Goal: Task Accomplishment & Management: Manage account settings

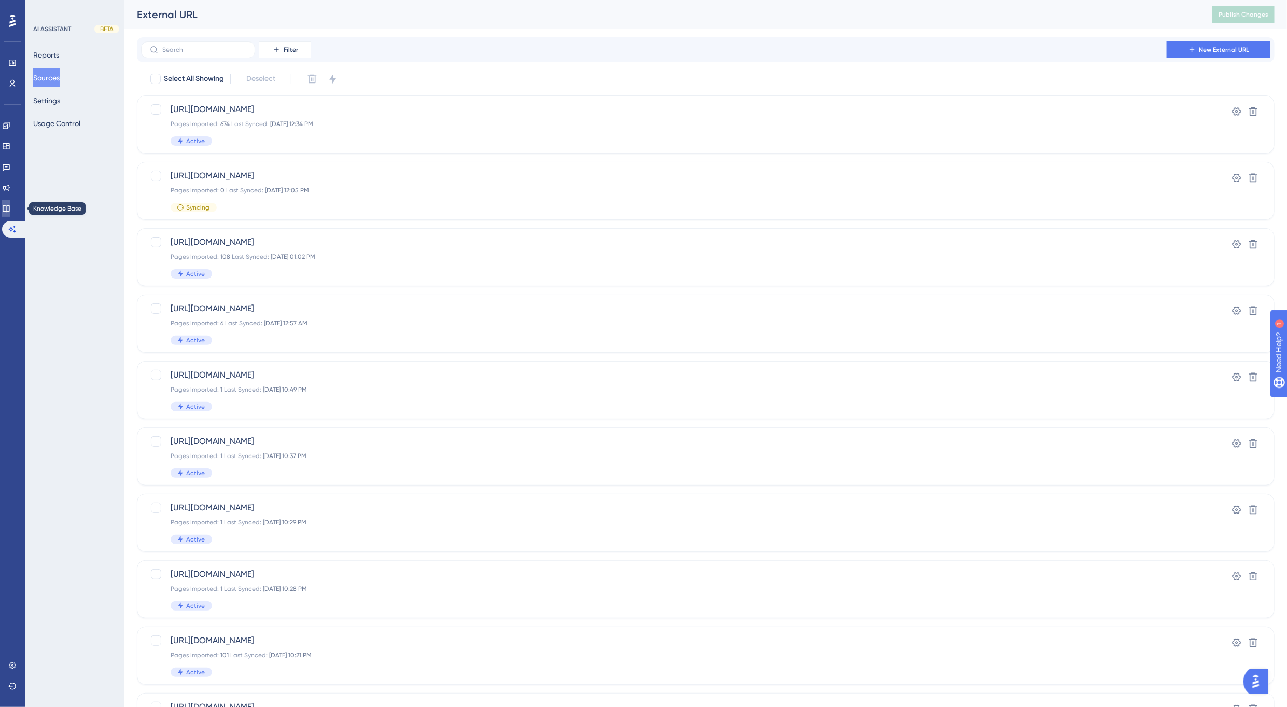
click at [9, 205] on icon at bounding box center [6, 208] width 8 height 8
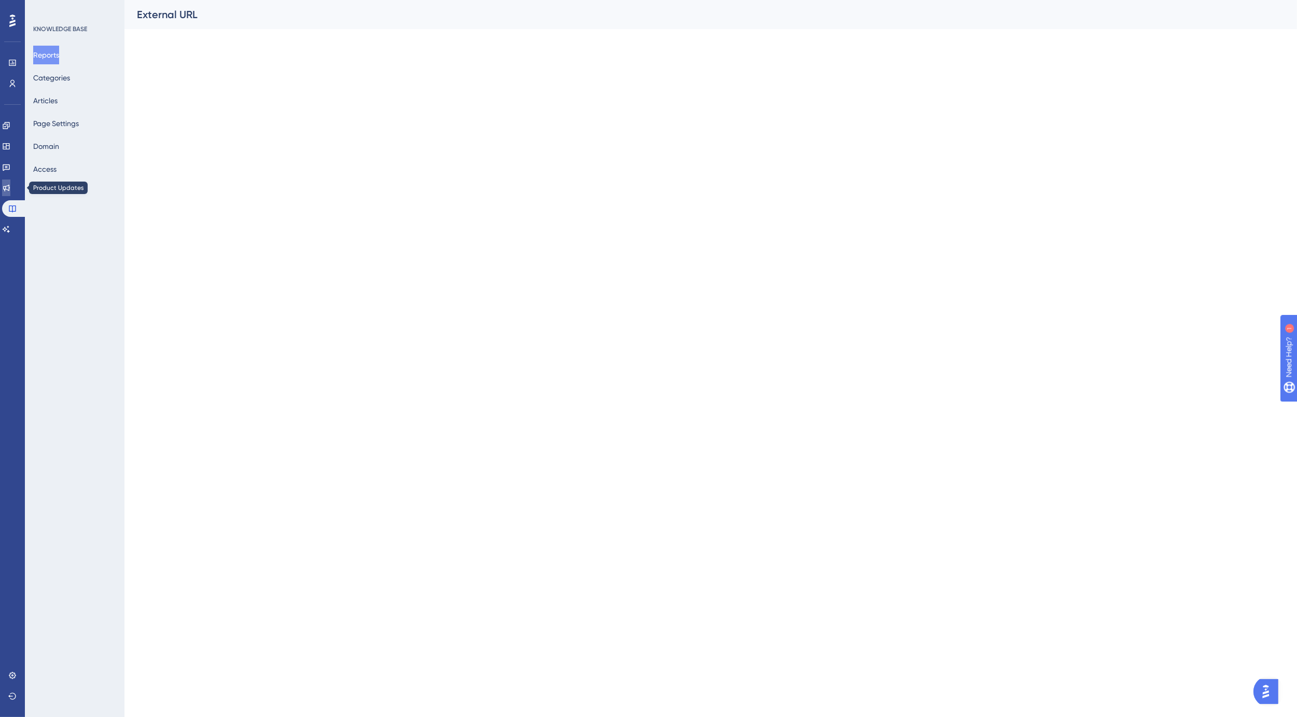
click at [8, 187] on icon at bounding box center [6, 188] width 8 height 8
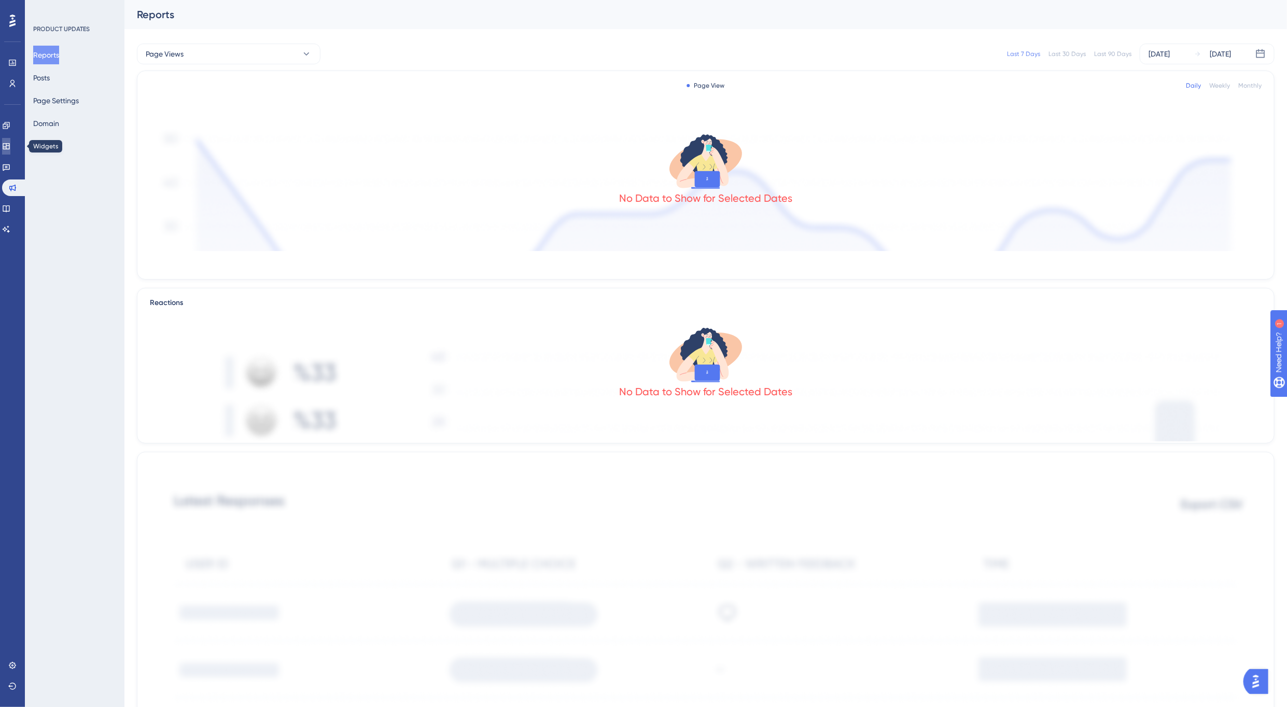
click at [10, 150] on link at bounding box center [6, 146] width 8 height 17
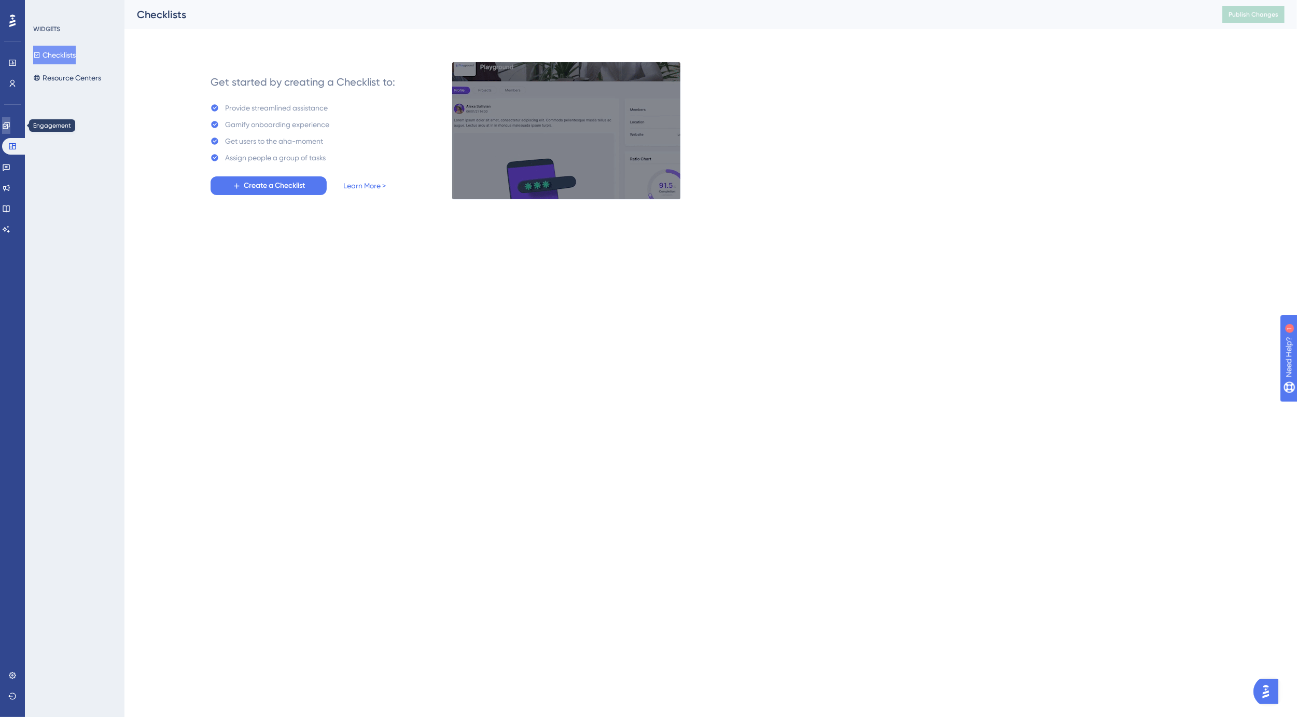
click at [10, 124] on icon at bounding box center [6, 125] width 8 height 8
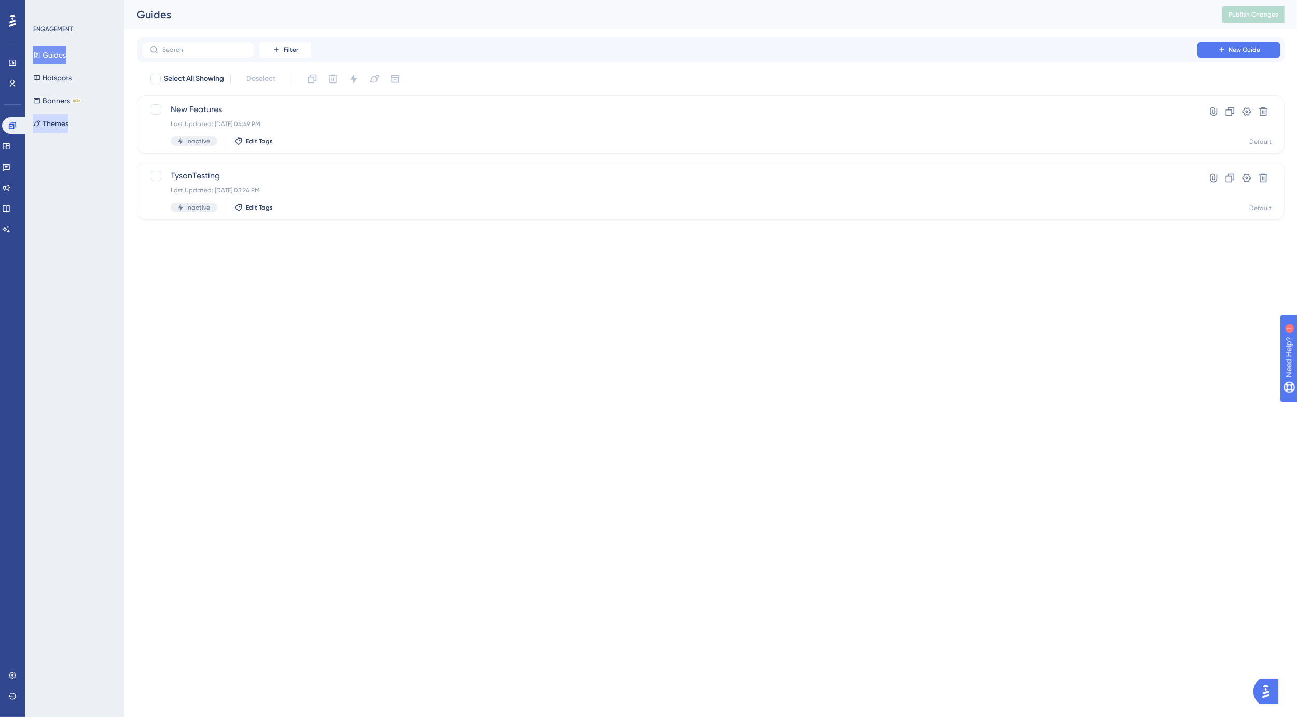
click at [57, 122] on button "Themes" at bounding box center [50, 123] width 35 height 19
click at [200, 127] on div "Spirion Clone Settings Delete" at bounding box center [711, 121] width 1148 height 28
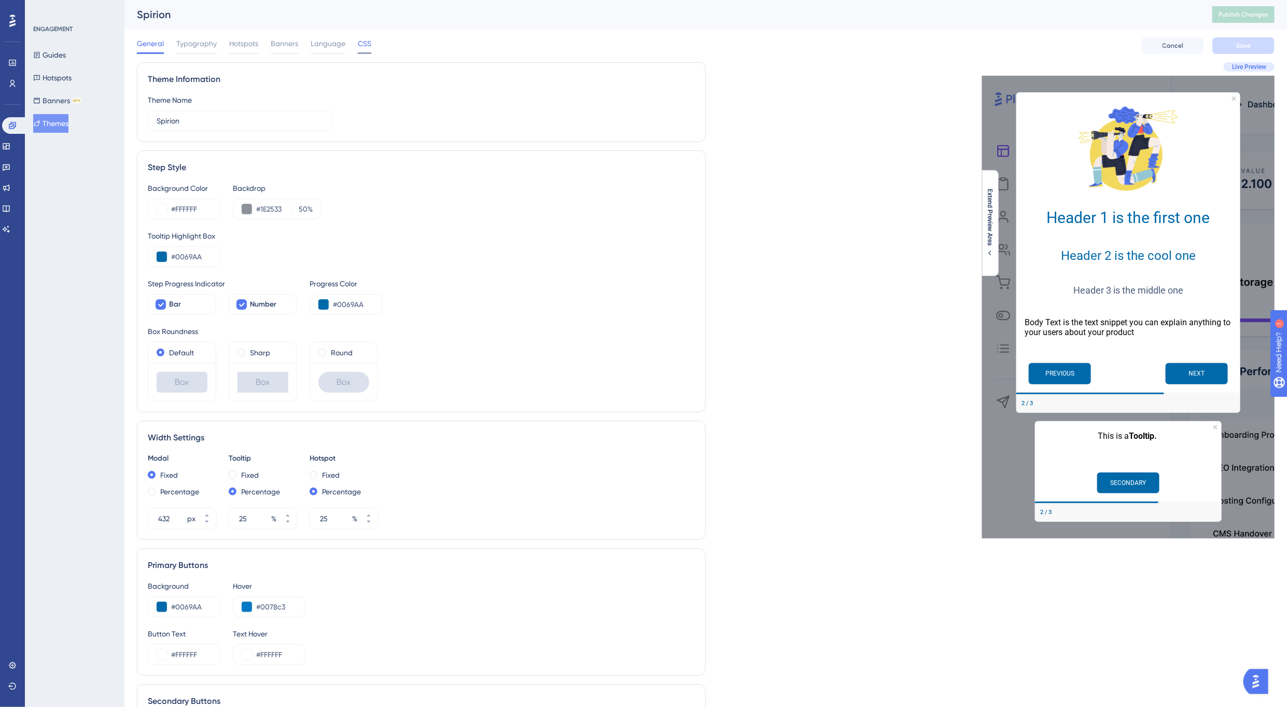
click at [363, 47] on span "CSS" at bounding box center [364, 43] width 13 height 12
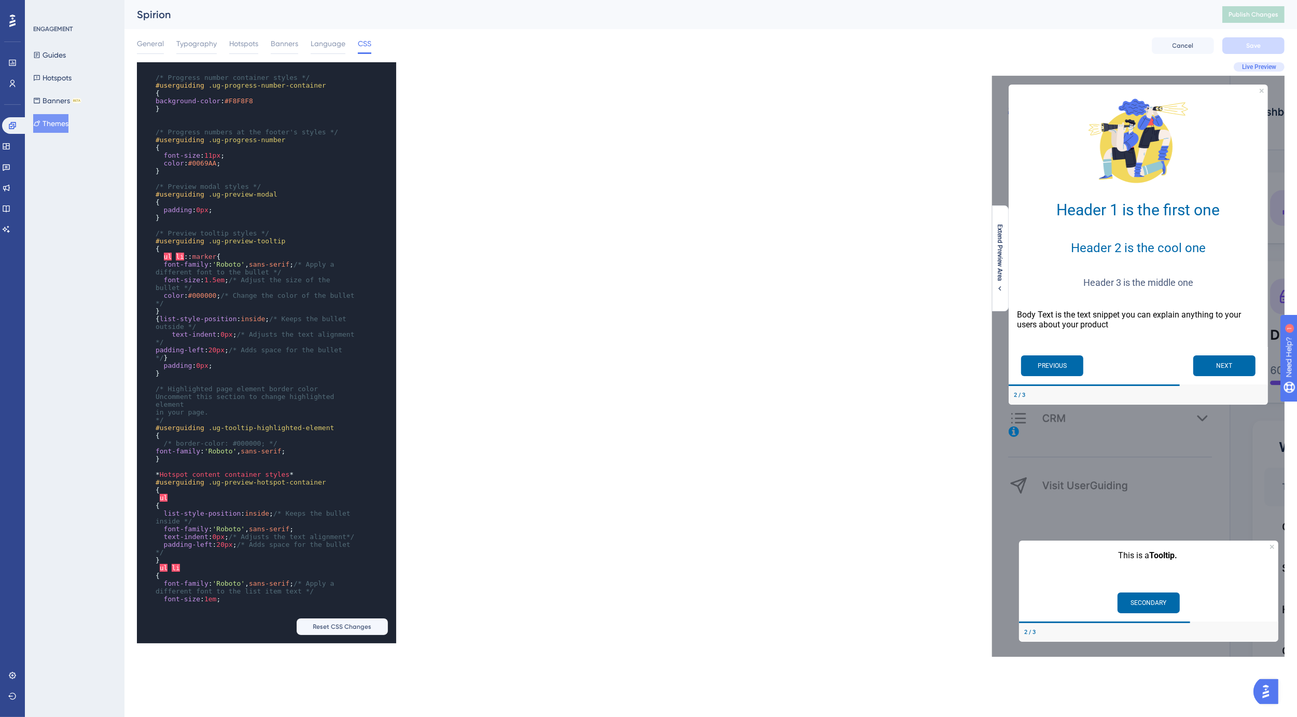
scroll to position [253, 0]
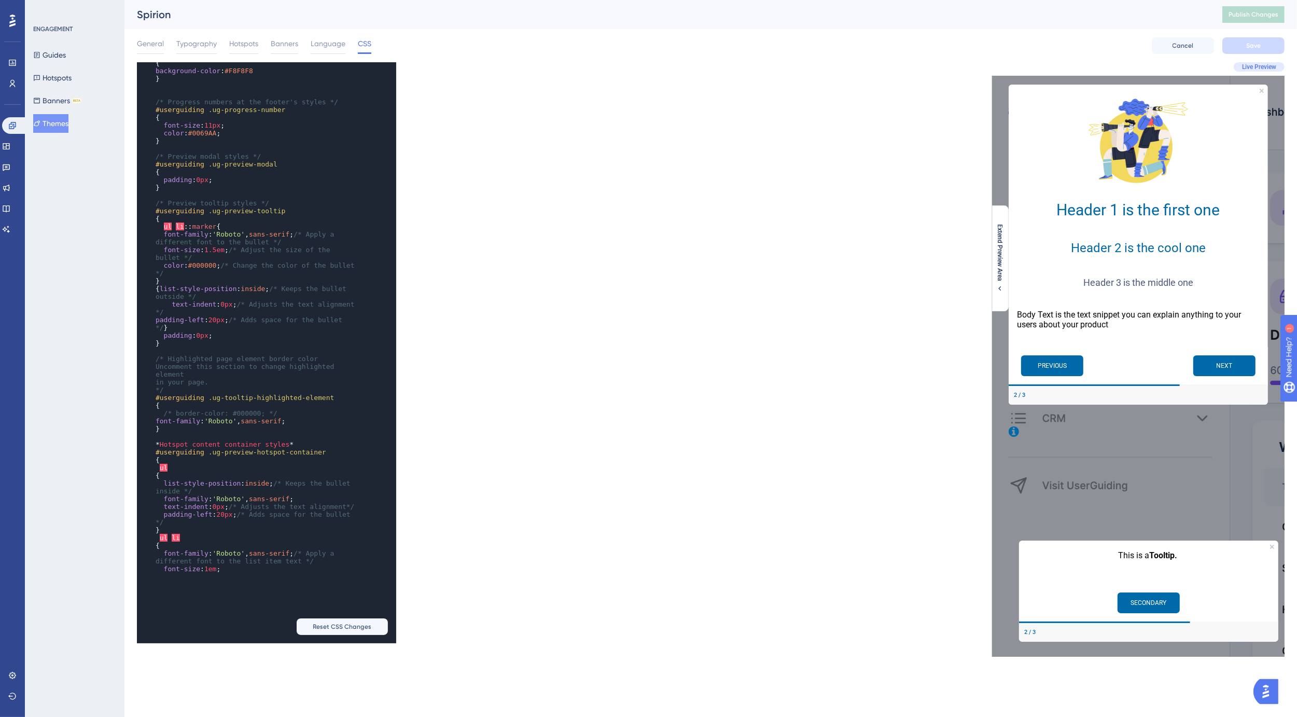
click at [180, 238] on span "font-family" at bounding box center [186, 234] width 45 height 8
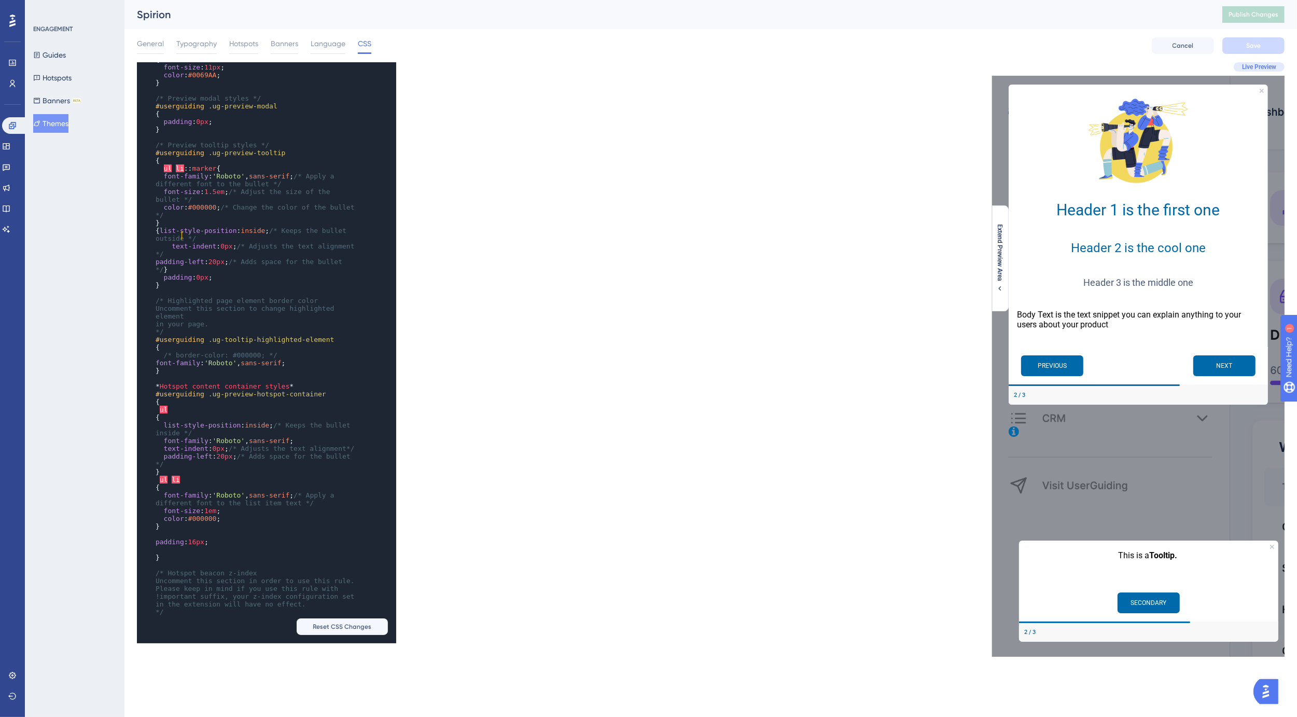
scroll to position [321, 0]
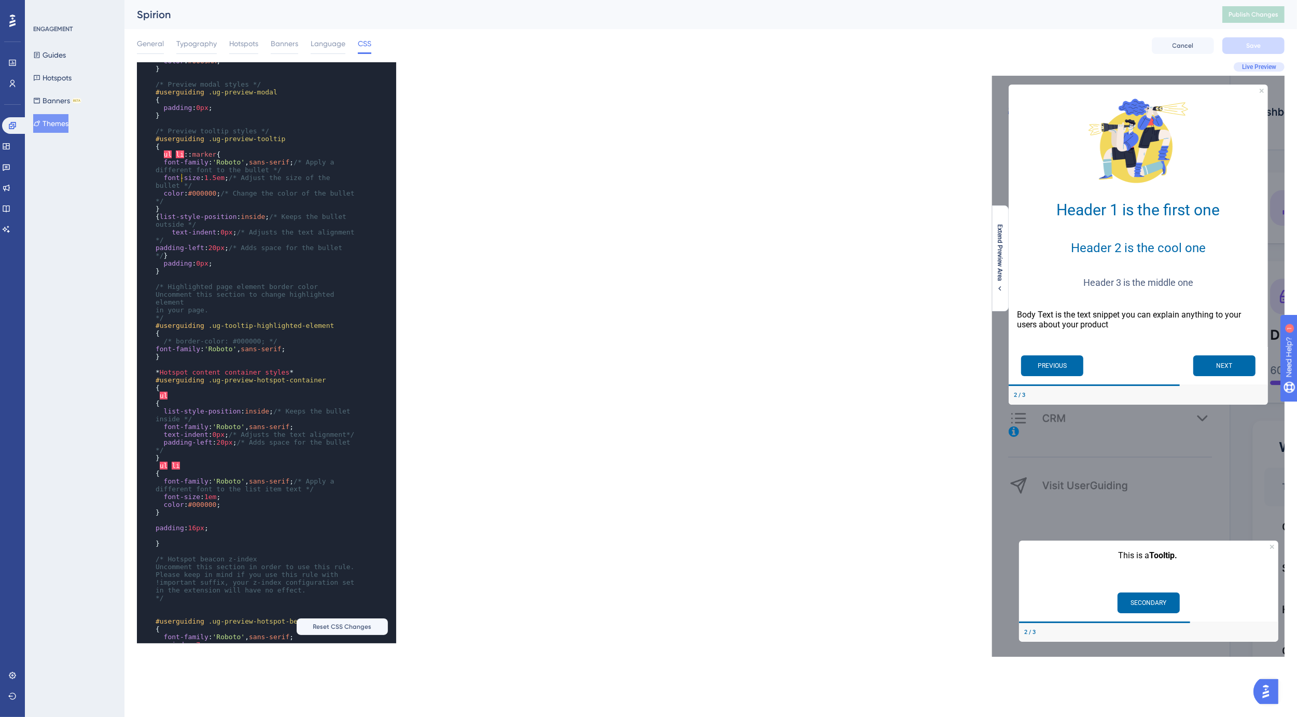
click at [167, 345] on span "/* border-color: #000000; */" at bounding box center [221, 341] width 114 height 8
click at [227, 345] on span "#000000" at bounding box center [230, 341] width 29 height 8
click at [1250, 46] on span "Save" at bounding box center [1253, 45] width 15 height 8
click at [1253, 13] on span "Publish Changes" at bounding box center [1253, 14] width 50 height 8
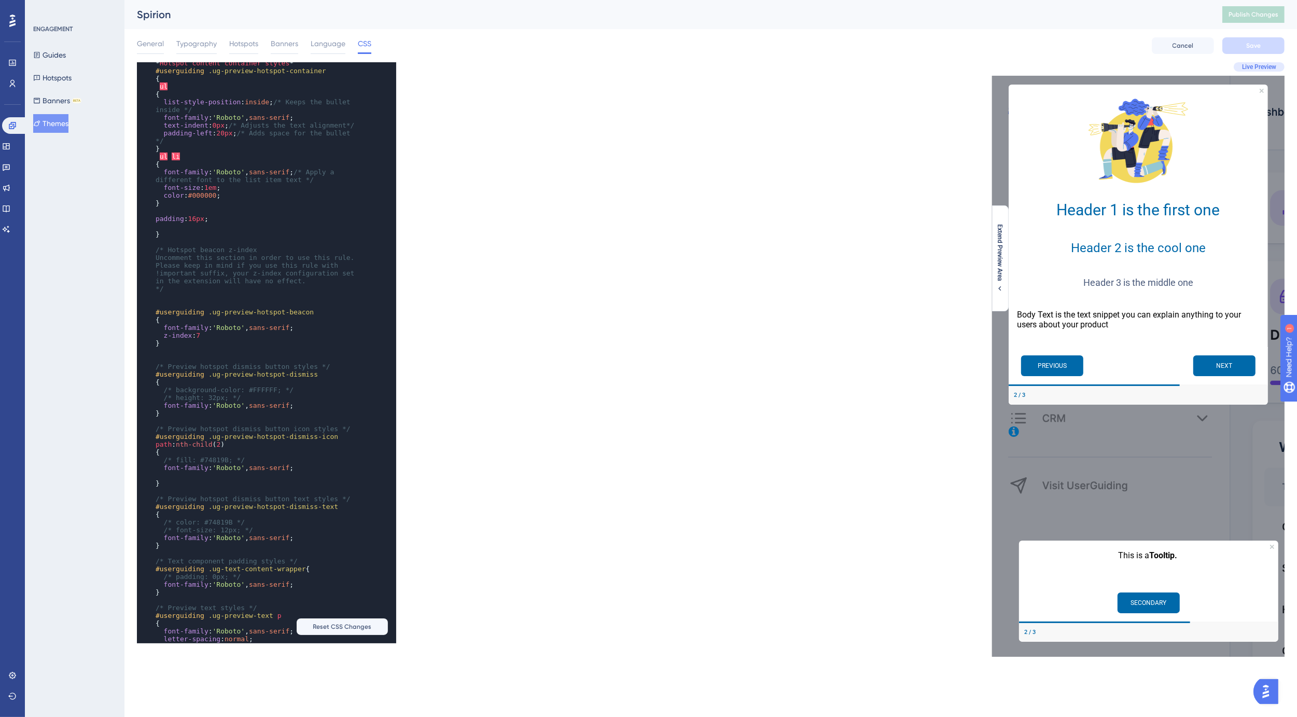
scroll to position [369, 0]
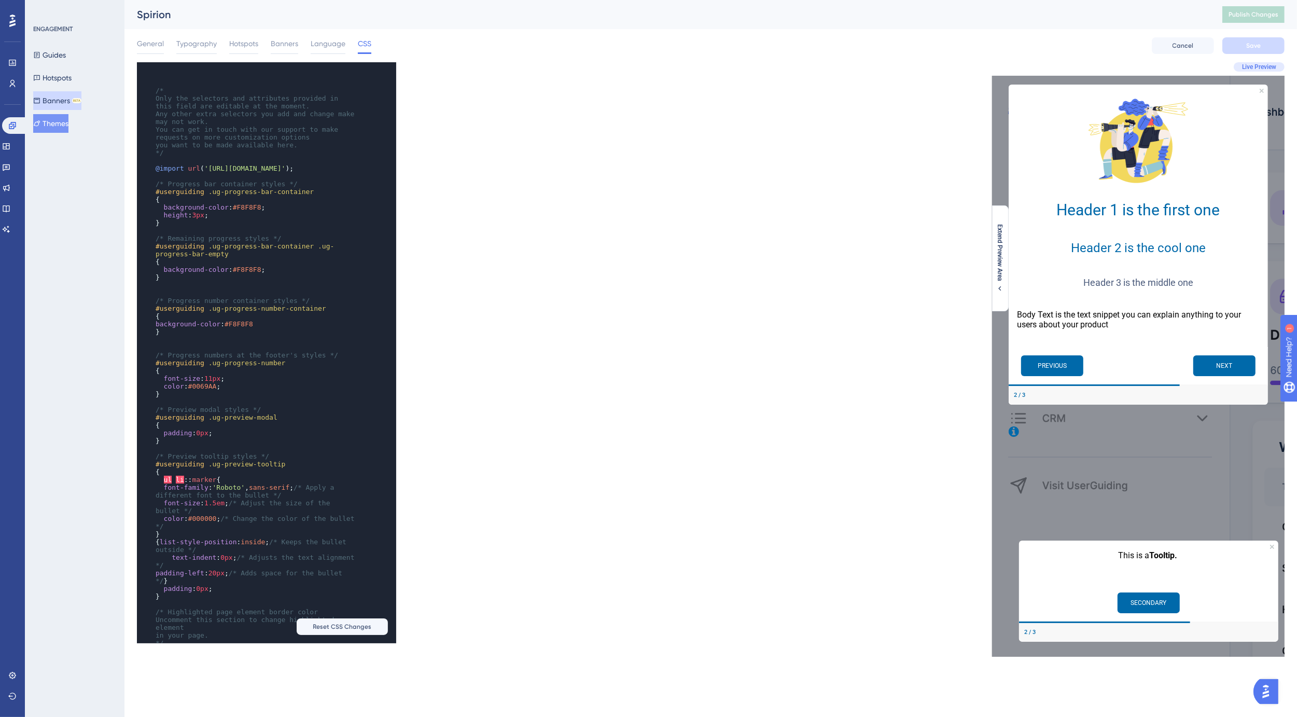
click at [60, 96] on button "Banners BETA" at bounding box center [57, 100] width 48 height 19
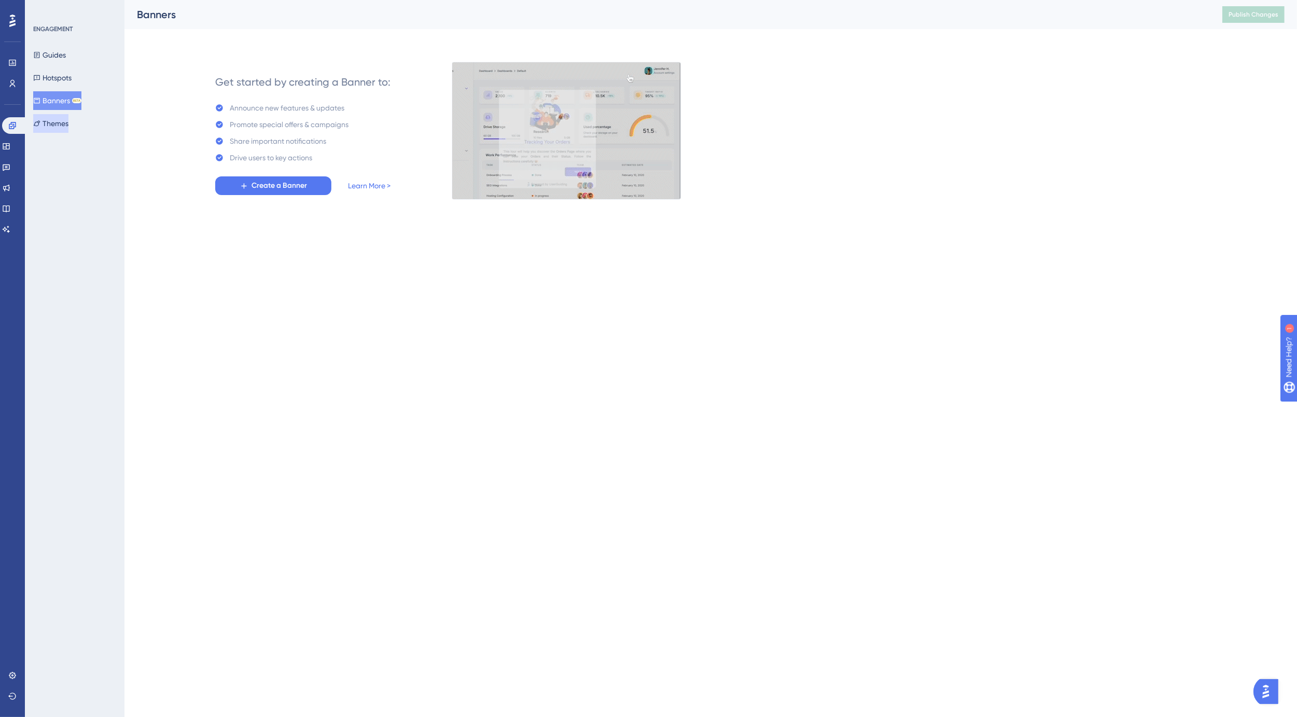
click at [51, 122] on button "Themes" at bounding box center [50, 123] width 35 height 19
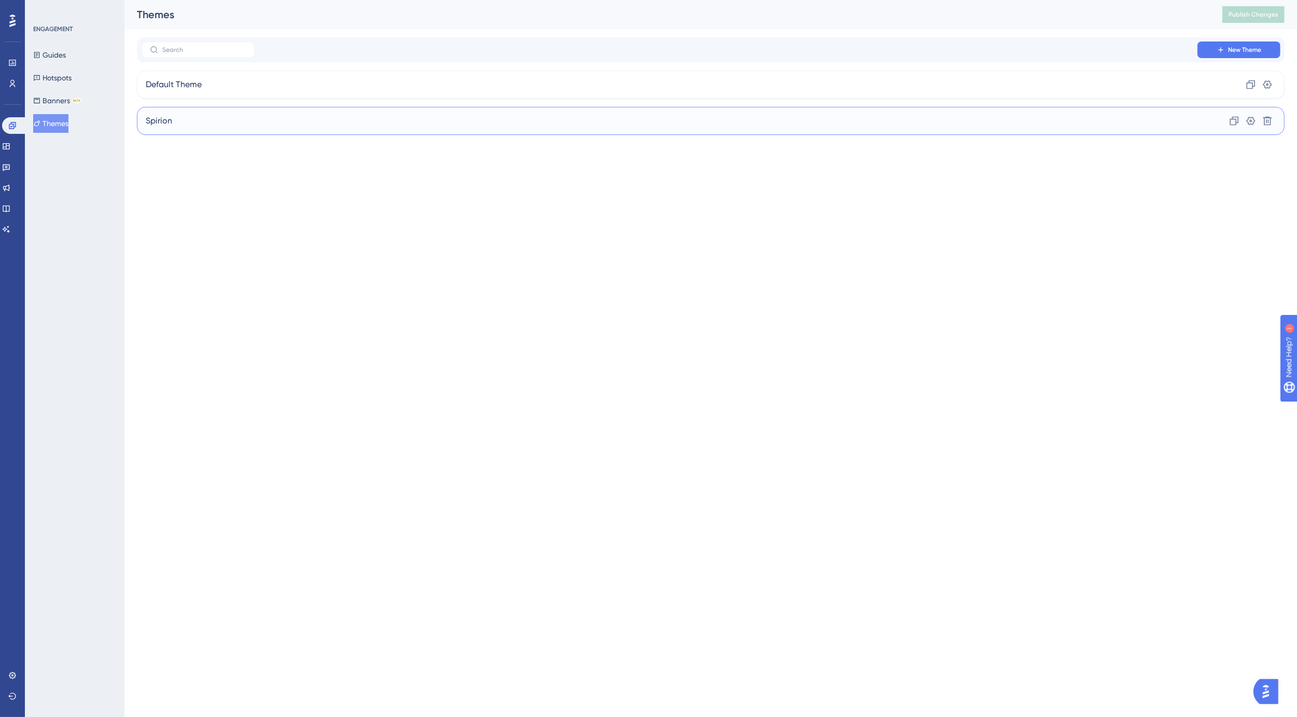
click at [193, 118] on div "Spirion Clone Settings Delete" at bounding box center [711, 121] width 1148 height 28
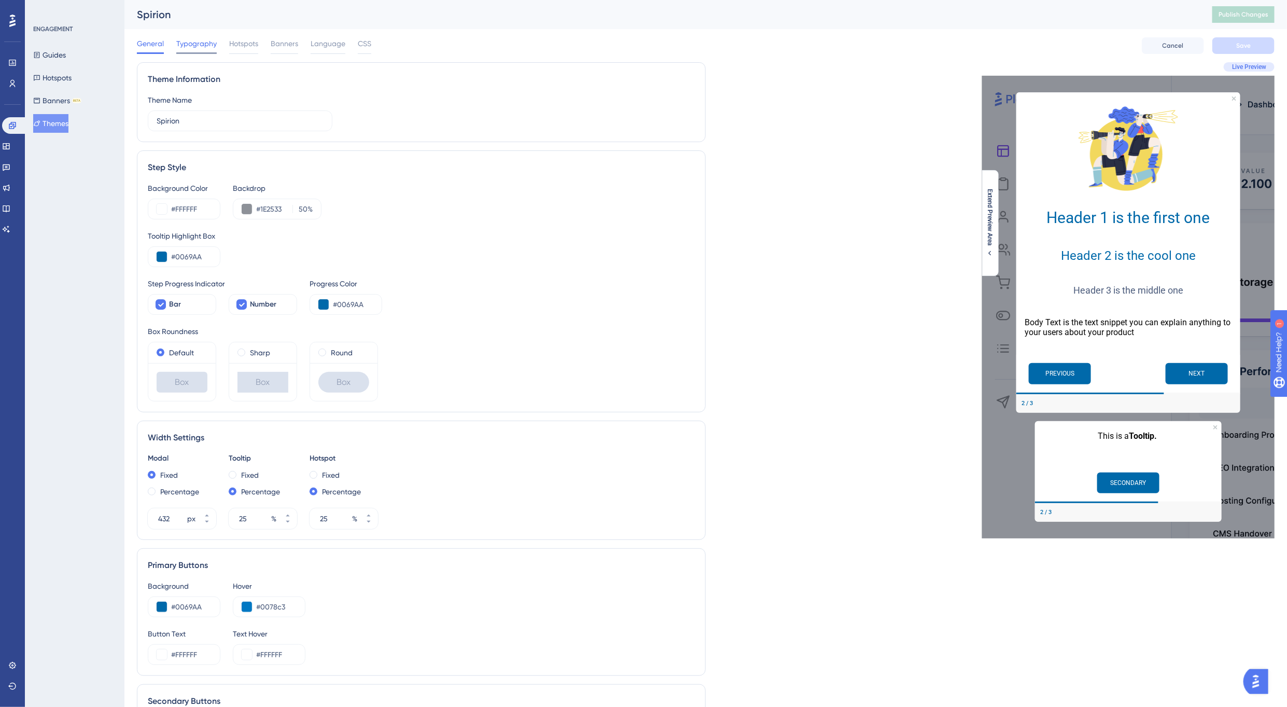
click at [195, 49] on span "Typography" at bounding box center [196, 43] width 40 height 12
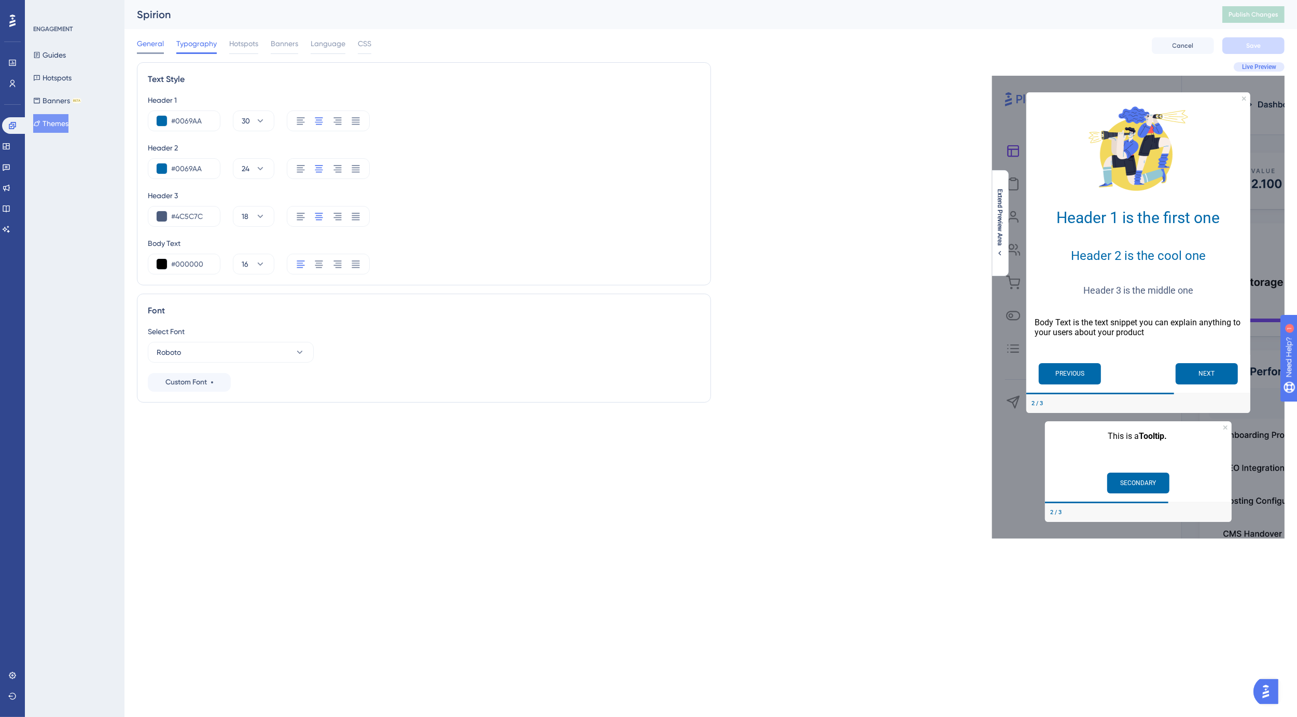
click at [157, 45] on span "General" at bounding box center [150, 43] width 27 height 12
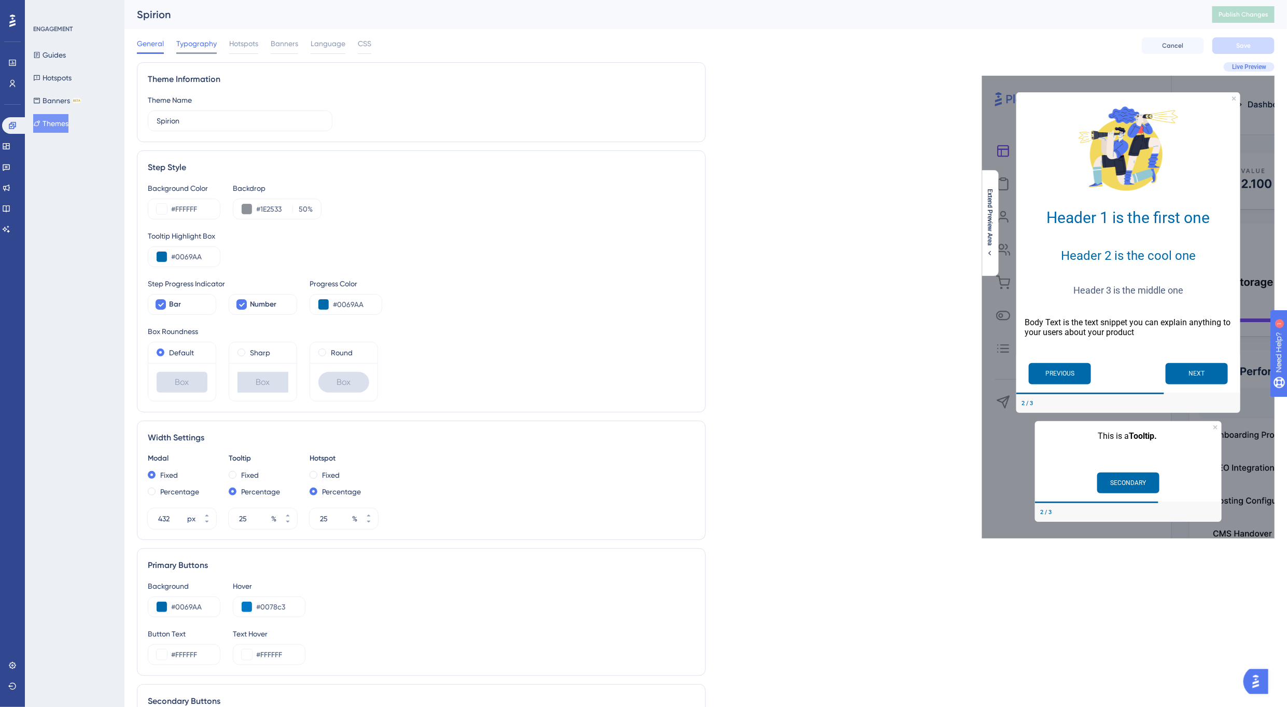
click at [190, 45] on span "Typography" at bounding box center [196, 43] width 40 height 12
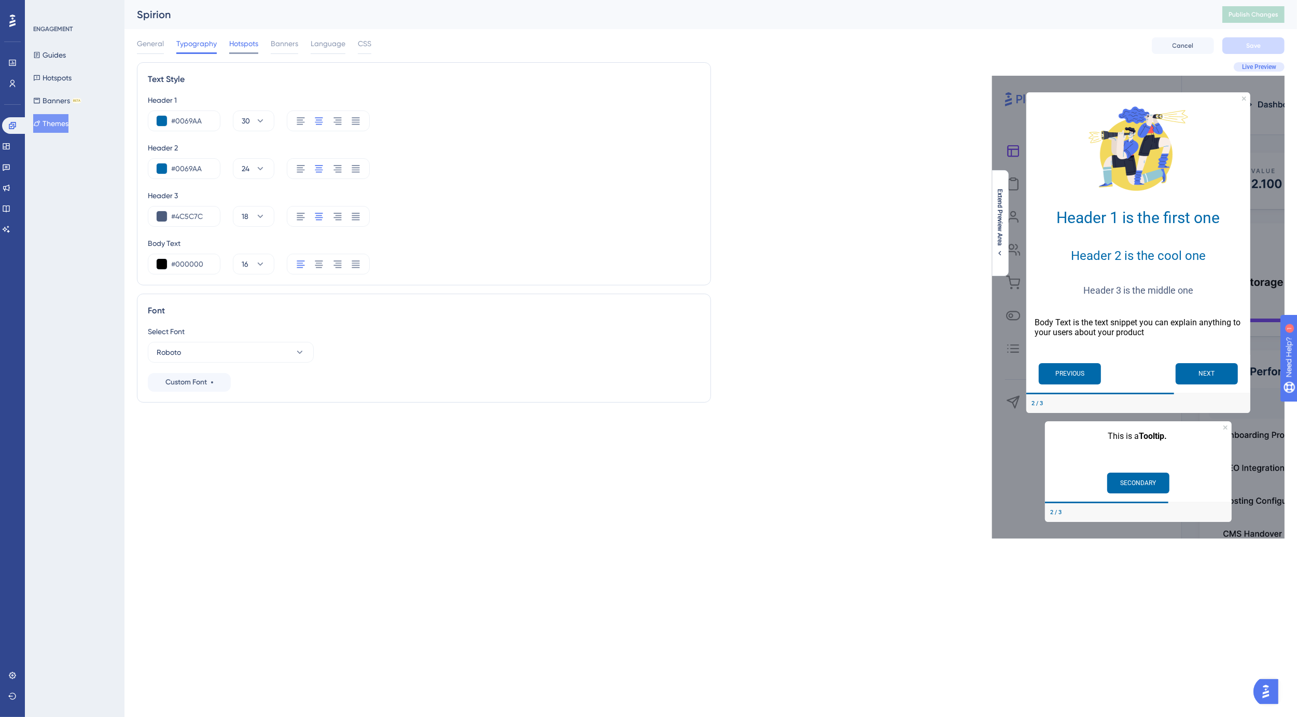
click at [247, 52] on div at bounding box center [243, 53] width 29 height 2
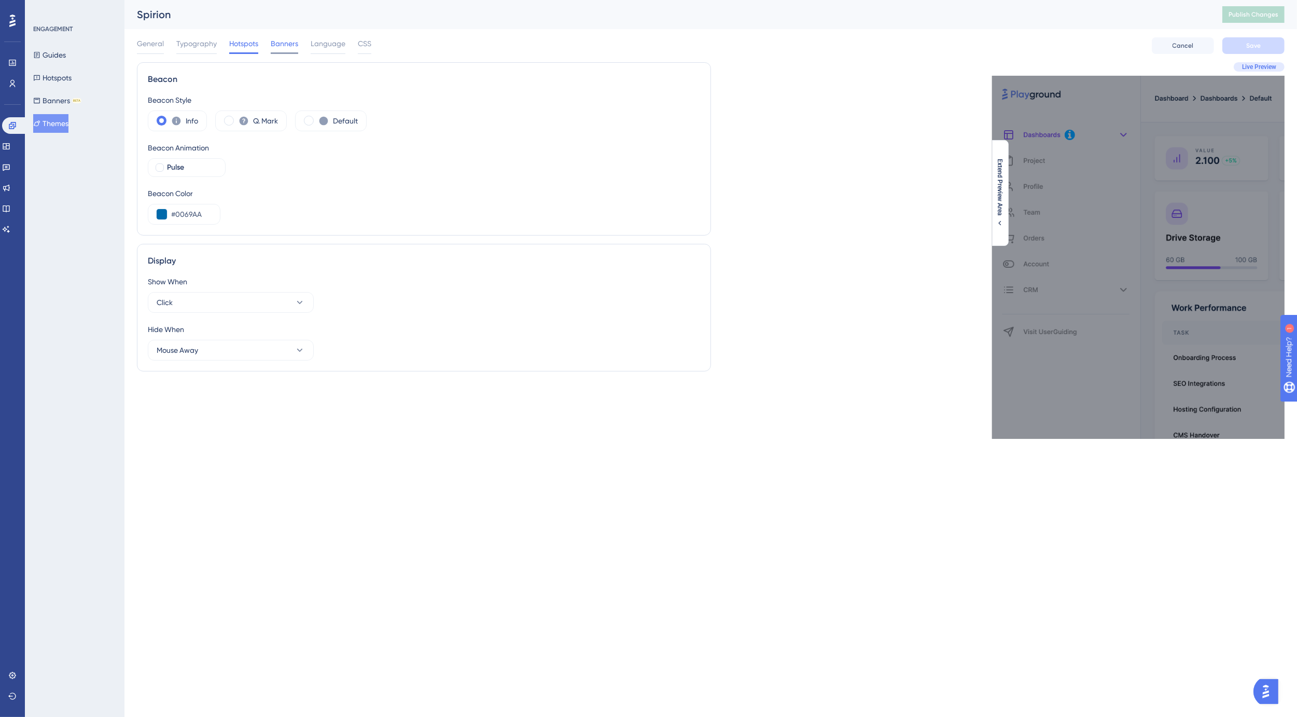
click at [288, 48] on span "Banners" at bounding box center [284, 43] width 27 height 12
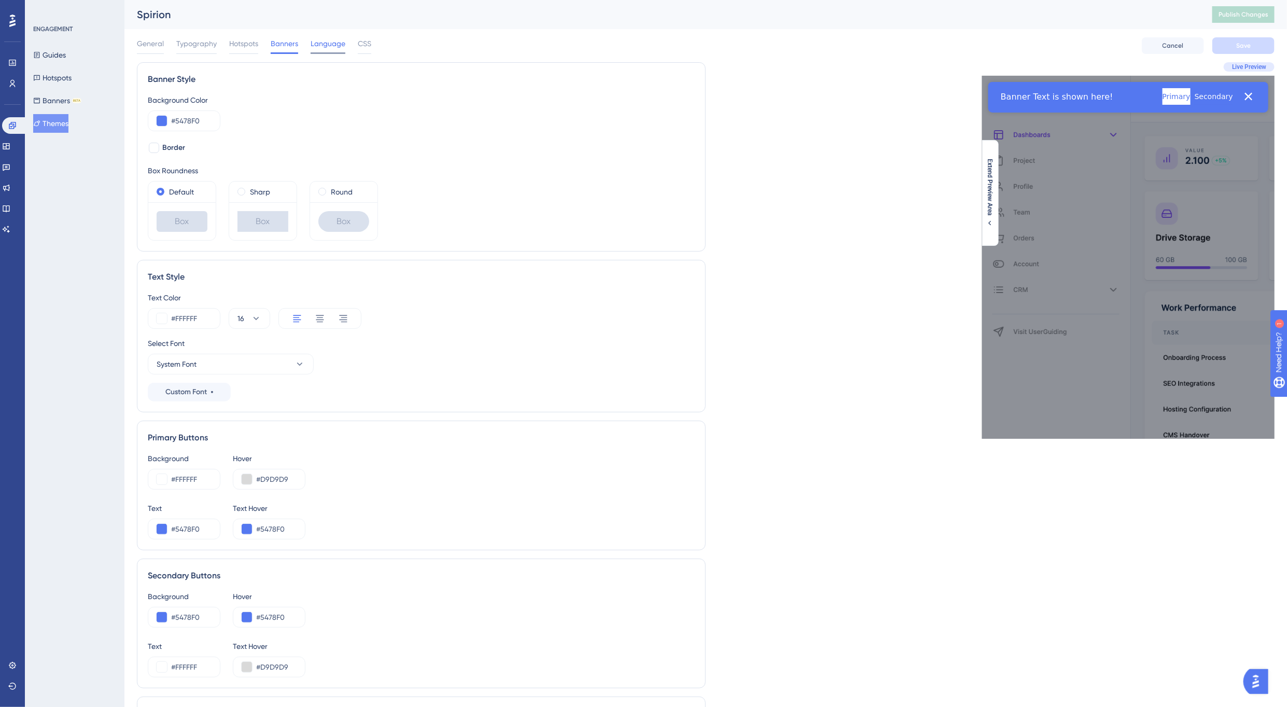
click at [320, 47] on span "Language" at bounding box center [328, 43] width 35 height 12
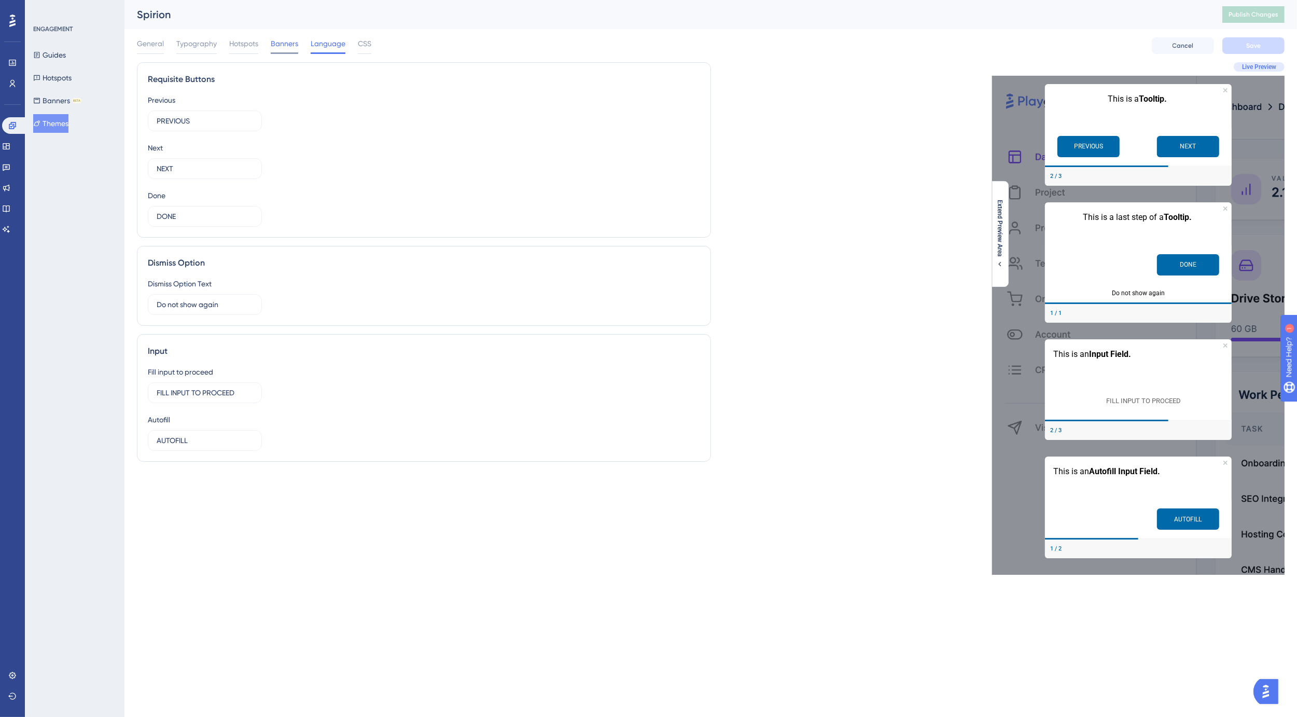
click at [285, 47] on span "Banners" at bounding box center [284, 43] width 27 height 12
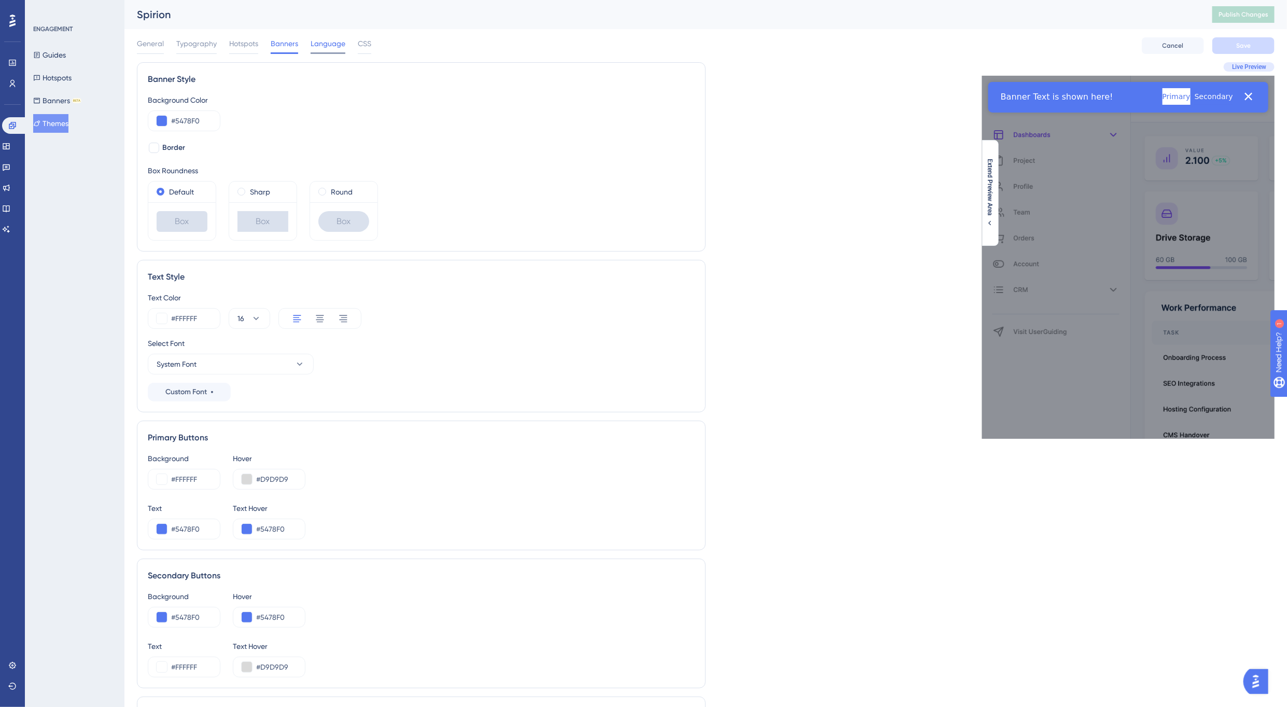
click at [316, 48] on span "Language" at bounding box center [328, 43] width 35 height 12
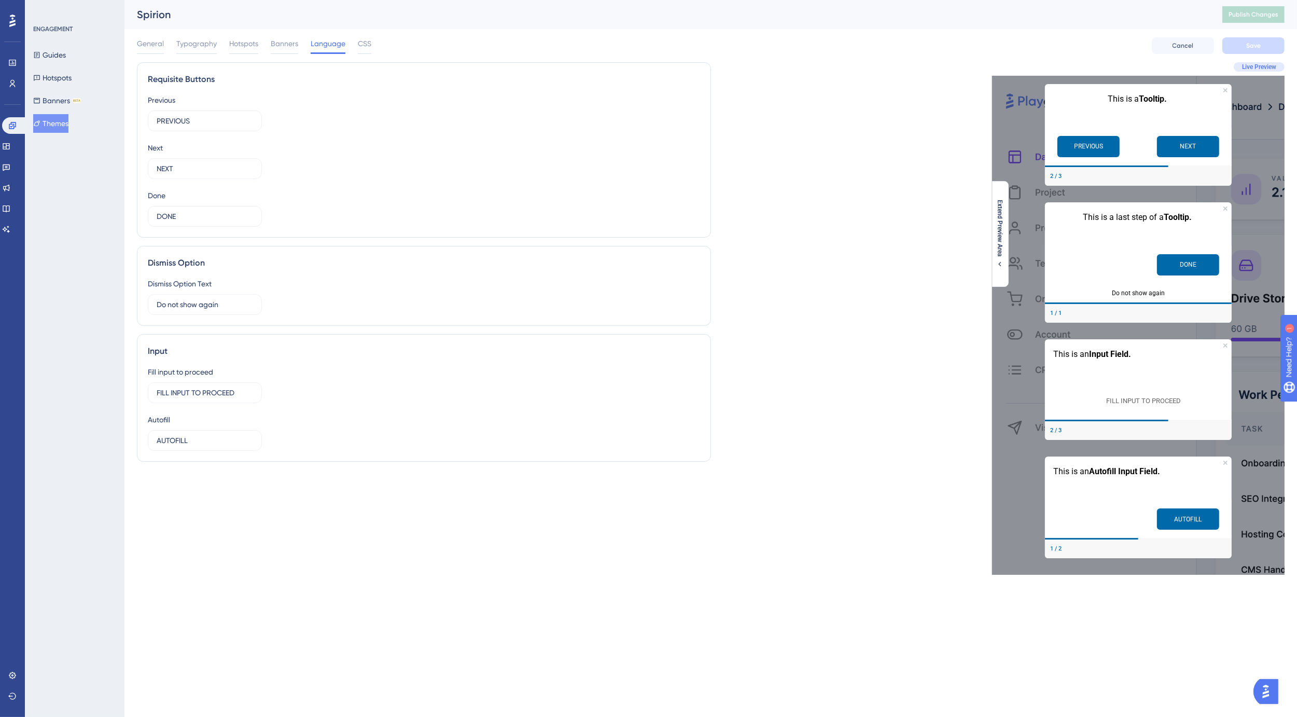
click at [195, 55] on div "General Typography Hotspots Banners Language CSS Cancel Save" at bounding box center [711, 45] width 1148 height 33
click at [193, 45] on span "Typography" at bounding box center [196, 43] width 40 height 12
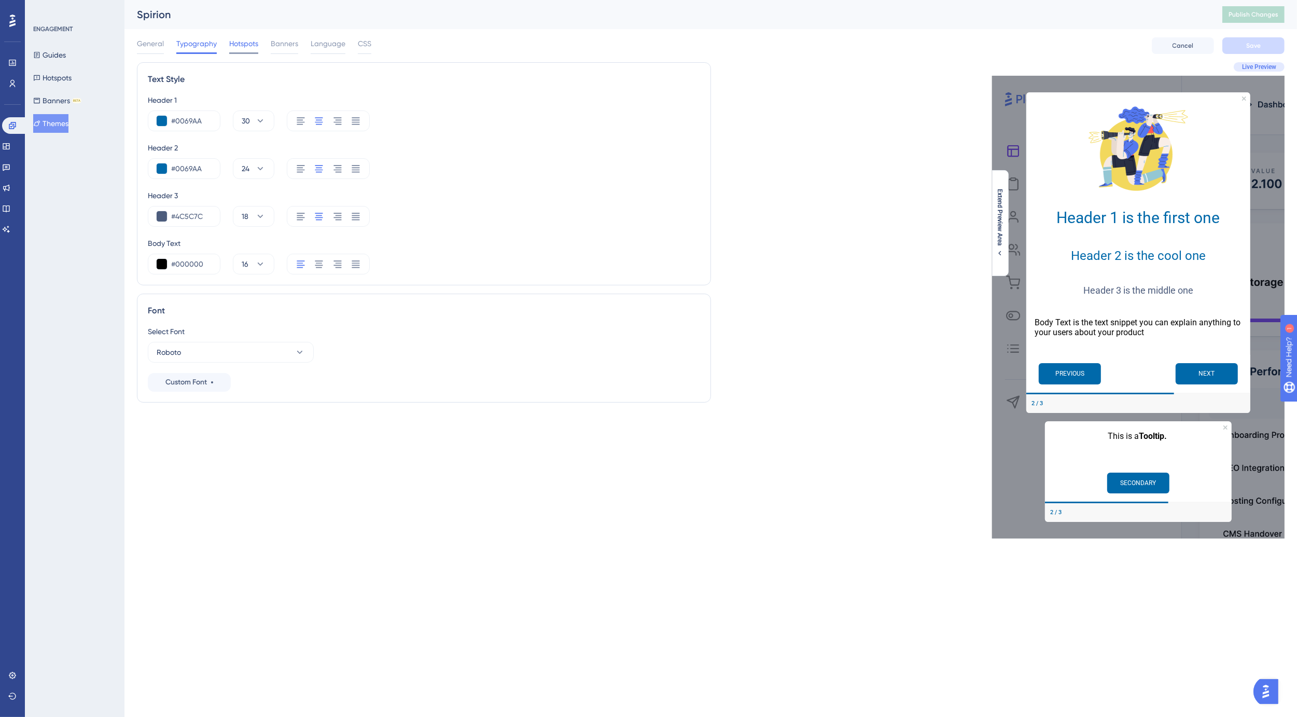
click at [232, 44] on span "Hotspots" at bounding box center [243, 43] width 29 height 12
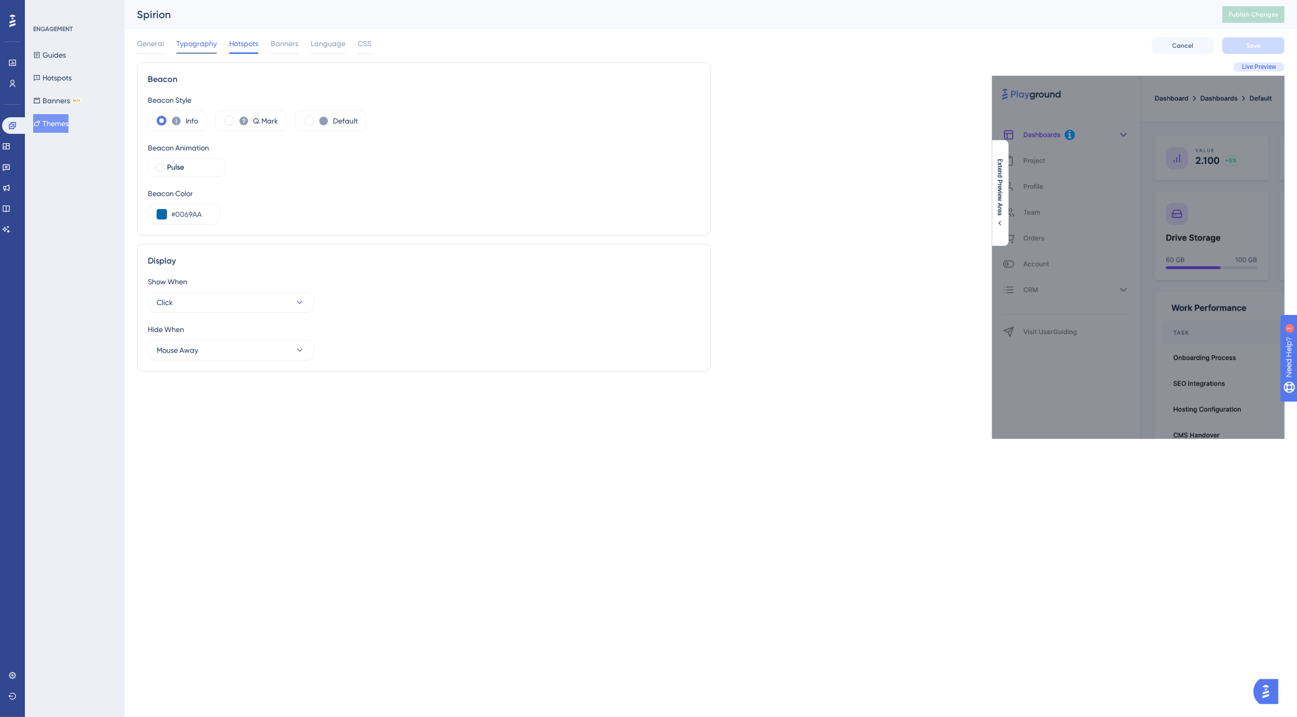
click at [196, 51] on div "Typography" at bounding box center [196, 45] width 40 height 17
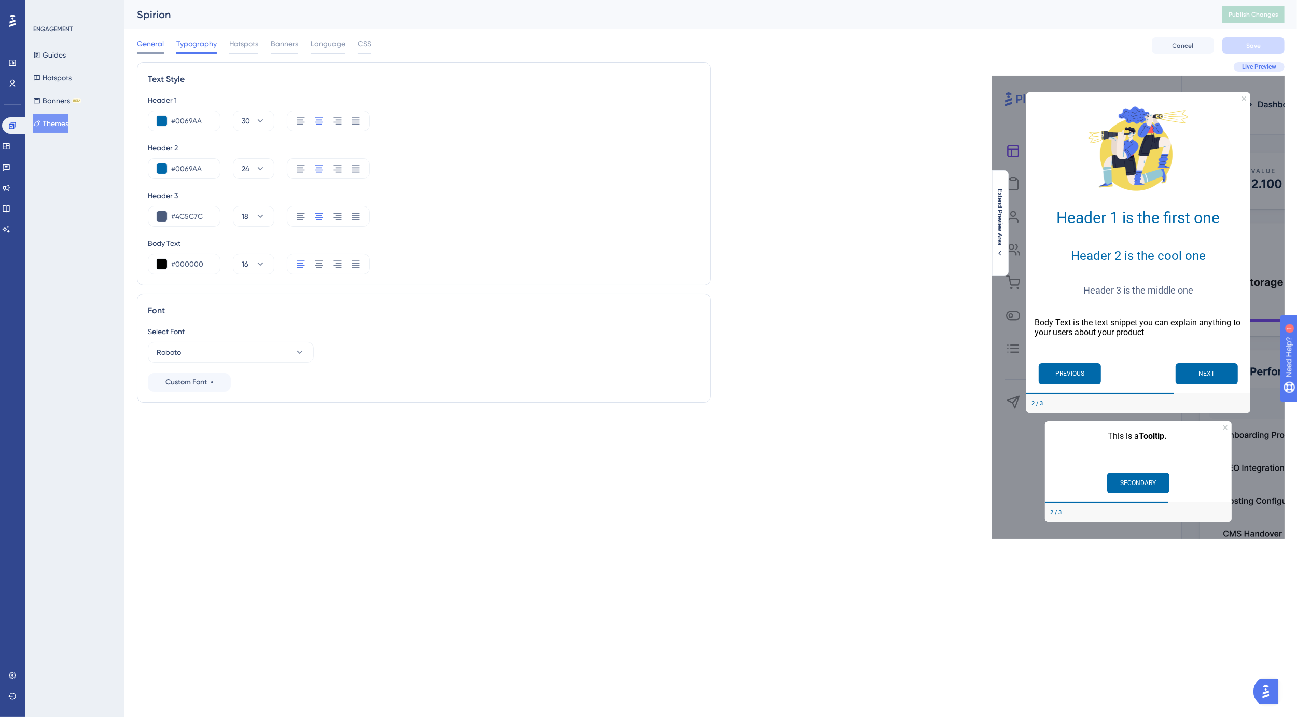
click at [159, 45] on span "General" at bounding box center [150, 43] width 27 height 12
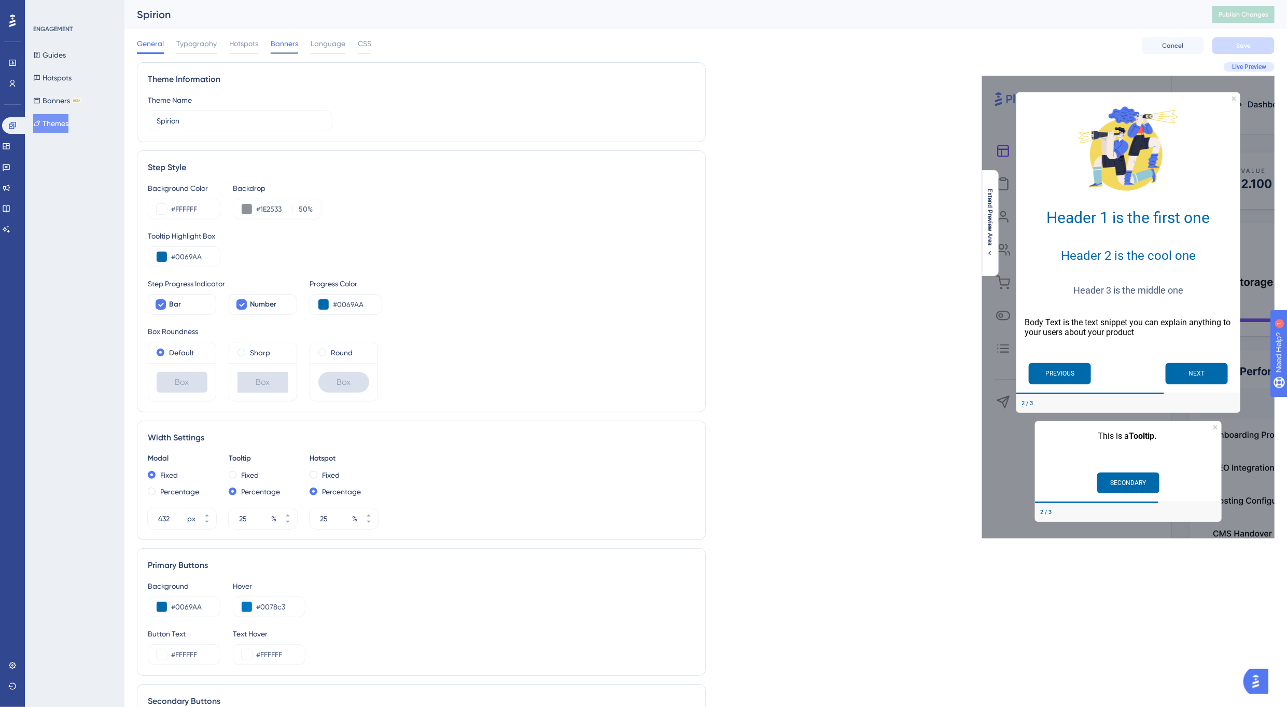
click at [290, 45] on span "Banners" at bounding box center [284, 43] width 27 height 12
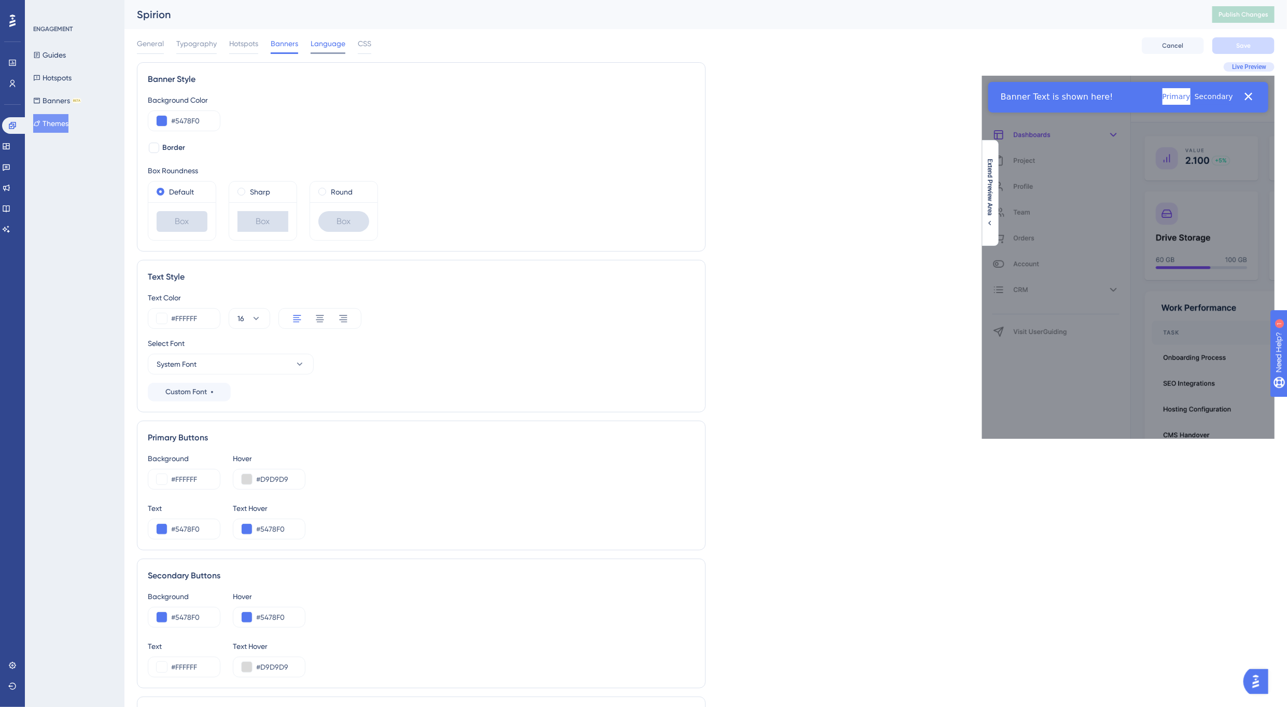
click at [329, 47] on span "Language" at bounding box center [328, 43] width 35 height 12
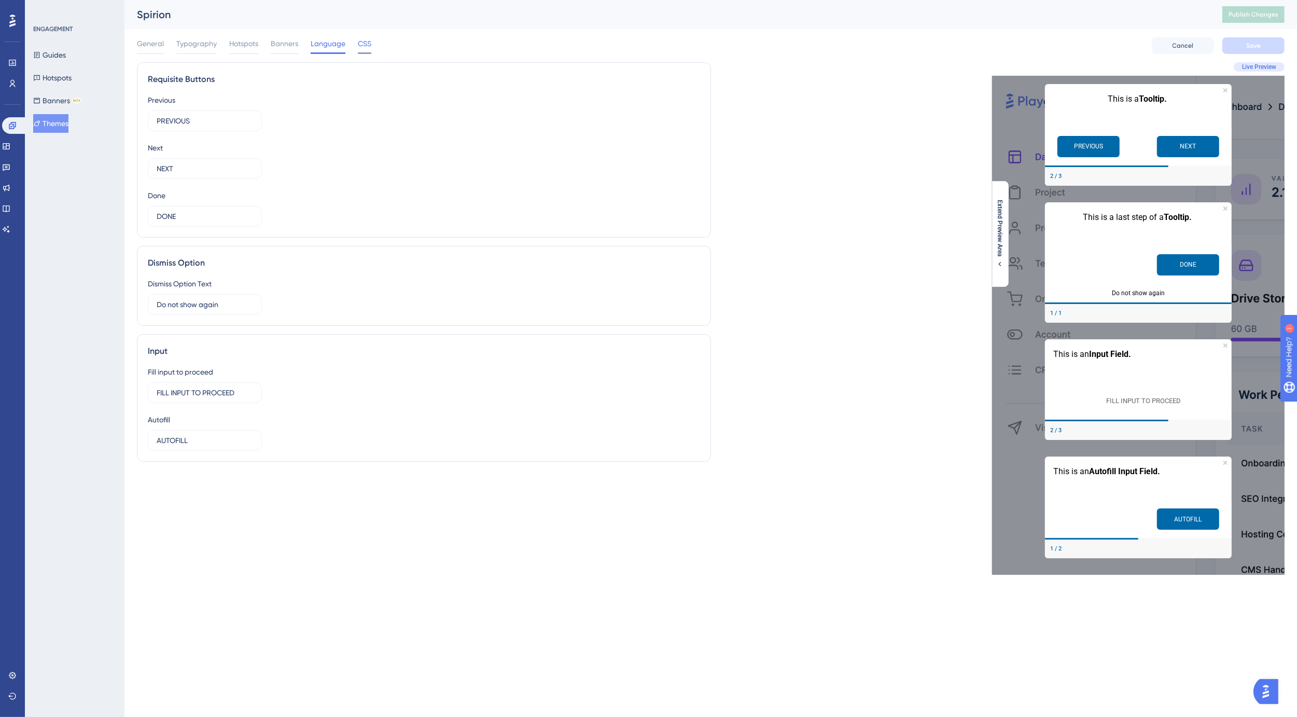
click at [367, 48] on span "CSS" at bounding box center [364, 43] width 13 height 12
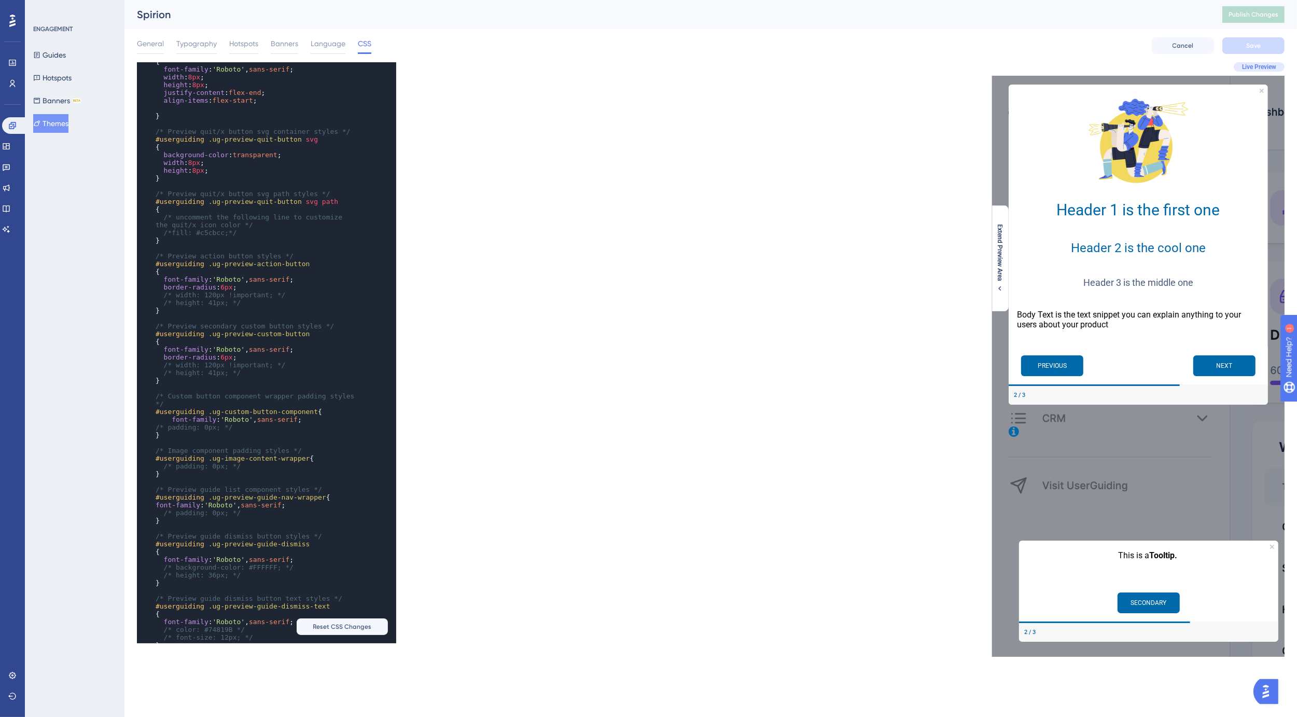
scroll to position [1474, 0]
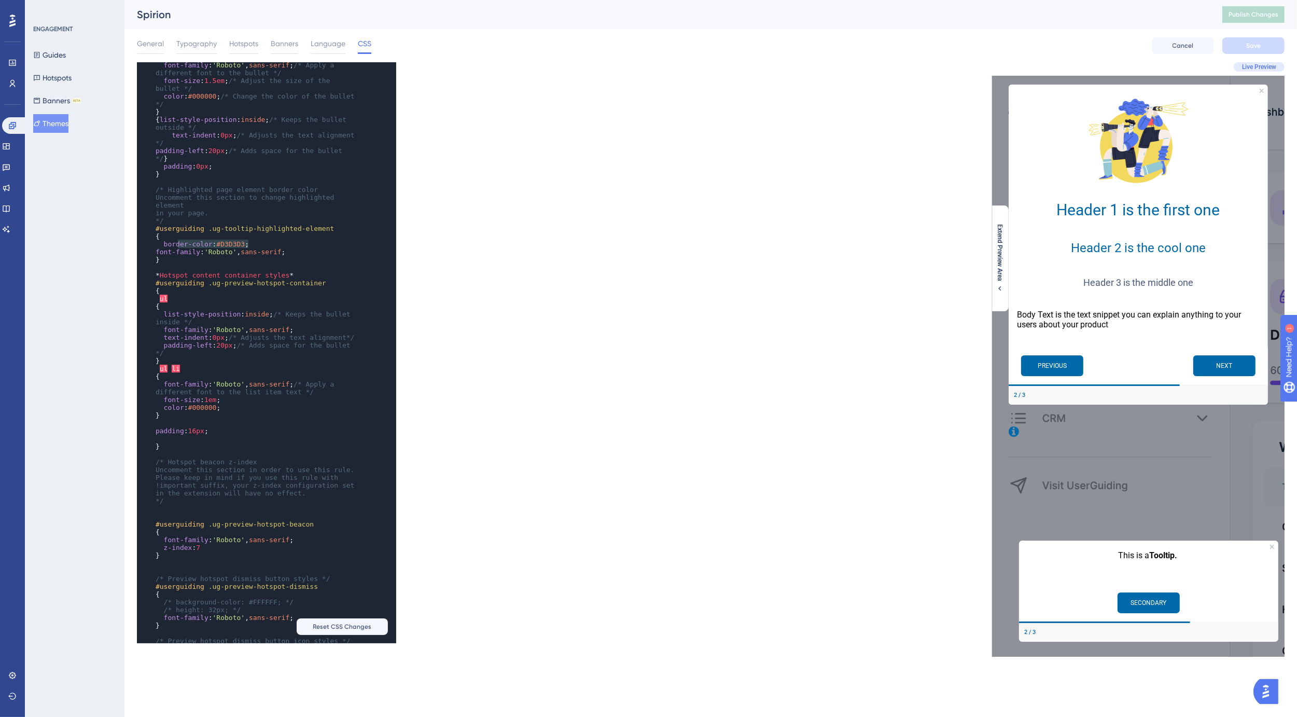
type textarea "der-color: #D3D3D3;"
drag, startPoint x: 252, startPoint y: 243, endPoint x: 175, endPoint y: 245, distance: 76.8
click at [175, 245] on pre "border-color : #D3D3D3 ;" at bounding box center [256, 244] width 206 height 8
click at [220, 245] on span "#D3D3D3" at bounding box center [230, 244] width 29 height 8
type textarea "border-color: #D3D3D3;"
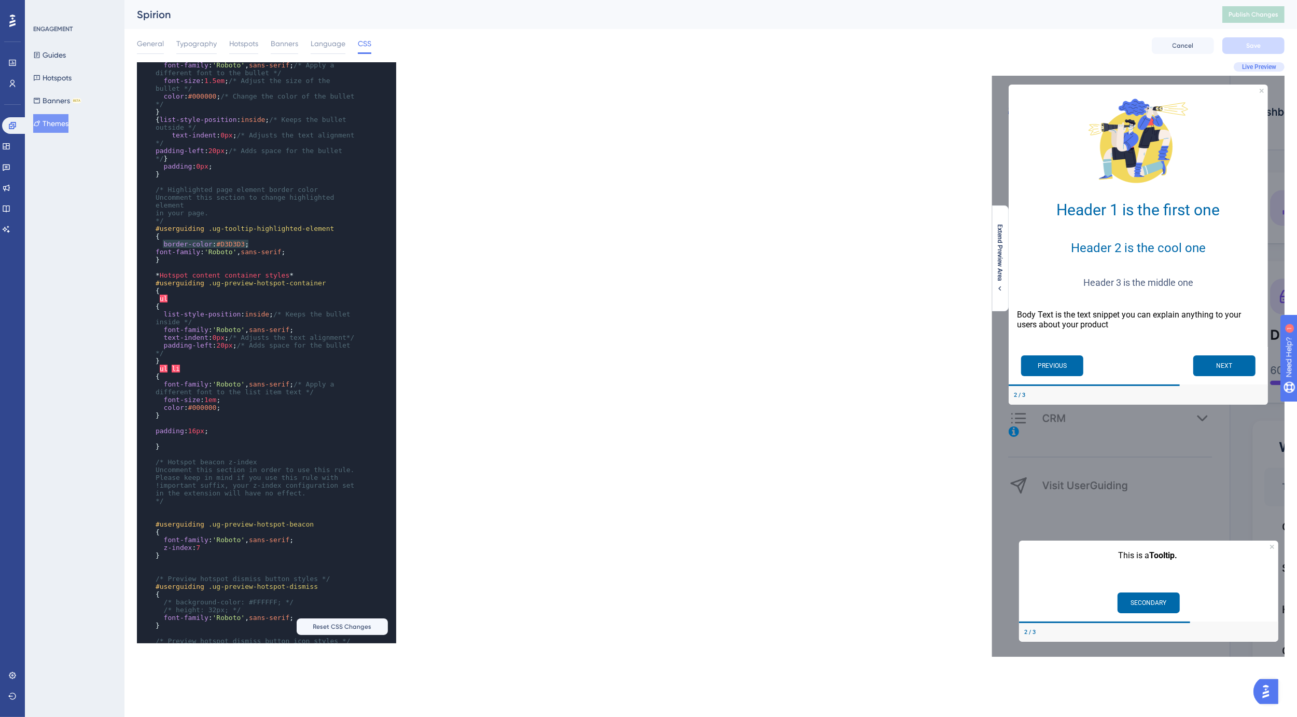
drag, startPoint x: 260, startPoint y: 244, endPoint x: 162, endPoint y: 245, distance: 98.5
click at [162, 245] on pre "border-color : #D3D3D3 ;" at bounding box center [256, 244] width 206 height 8
click at [248, 257] on pre "}" at bounding box center [256, 260] width 206 height 8
click at [232, 245] on span "#D3D3D3" at bounding box center [230, 244] width 29 height 8
type textarea "D3D3D3"
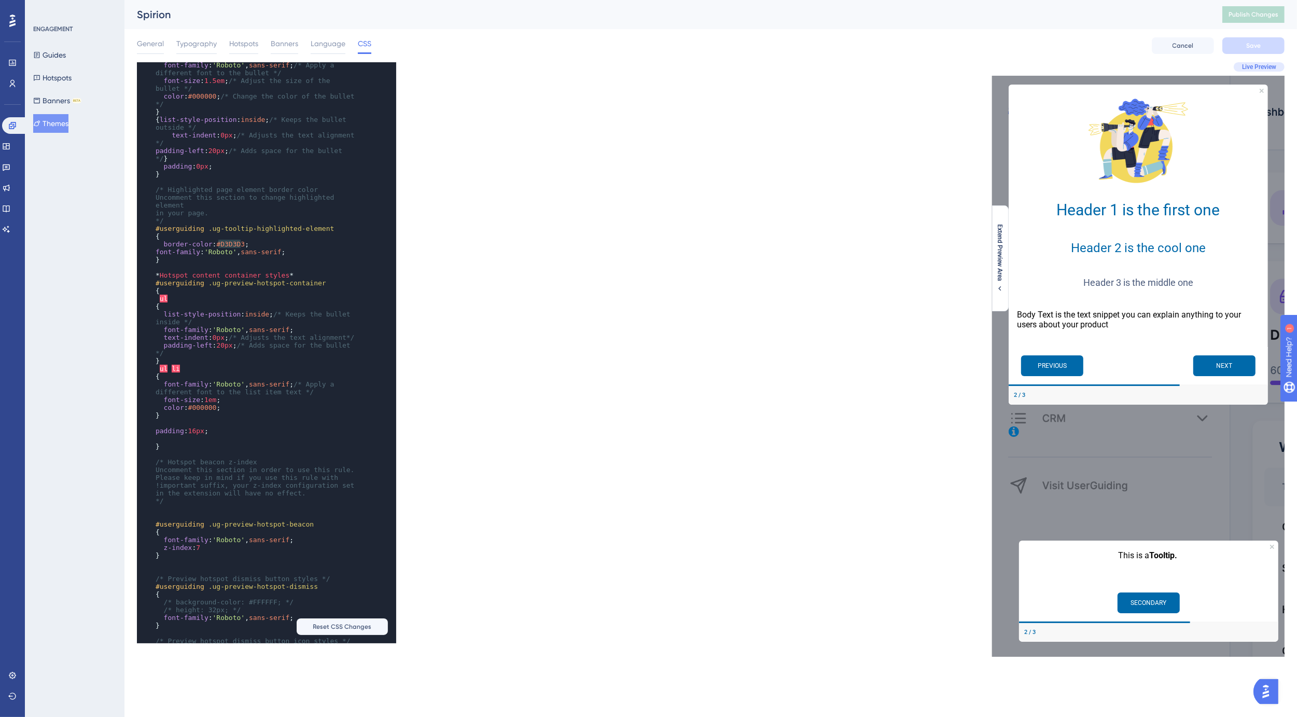
click at [232, 245] on span "#D3D3D3" at bounding box center [230, 244] width 29 height 8
click at [174, 289] on pre "{" at bounding box center [256, 285] width 206 height 8
paste textarea "Code editor"
type textarea "border-color: #000000;"
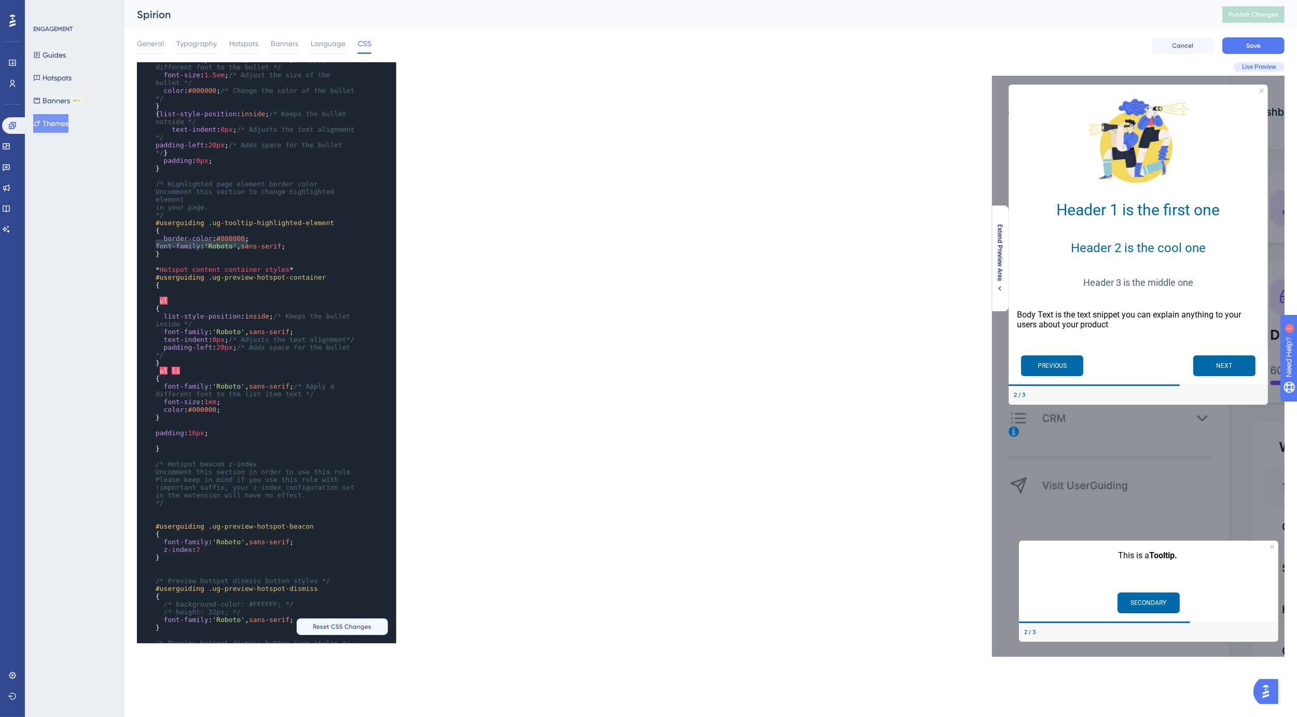
drag, startPoint x: 253, startPoint y: 245, endPoint x: 153, endPoint y: 240, distance: 100.2
click at [153, 240] on pre "border-color : #000000 ;" at bounding box center [256, 238] width 206 height 8
click at [180, 297] on pre "​" at bounding box center [256, 293] width 206 height 8
click at [227, 297] on span "#000000" at bounding box center [230, 293] width 29 height 8
type textarea "000000"
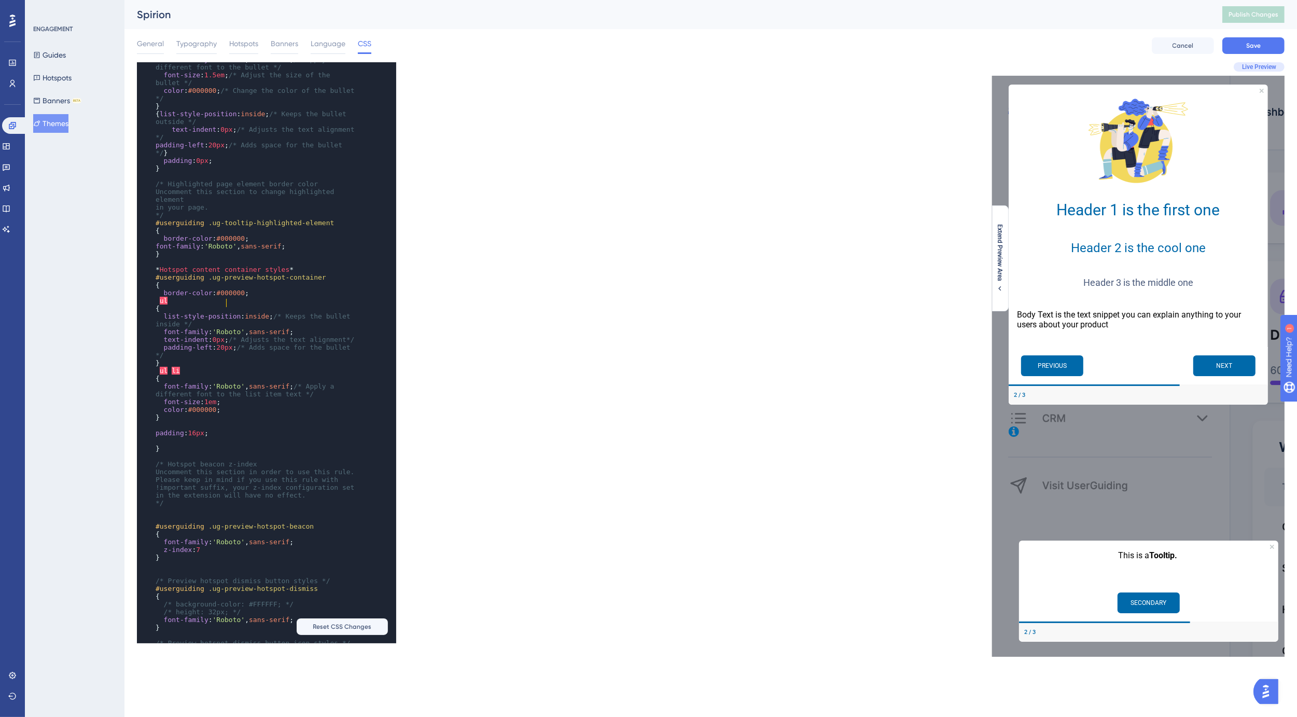
click at [227, 297] on span "#000000" at bounding box center [230, 293] width 29 height 8
type textarea "font-family: 'Roboto', sans-serif;"
drag, startPoint x: 162, startPoint y: 343, endPoint x: 299, endPoint y: 348, distance: 137.0
click at [299, 348] on div "​ /* Preview modal styles */ #userguiding .ug-preview-modal { padding : 0px ; }…" at bounding box center [256, 335] width 206 height 731
click at [261, 297] on pre "border-color : #D3D3D3 ;" at bounding box center [256, 293] width 206 height 8
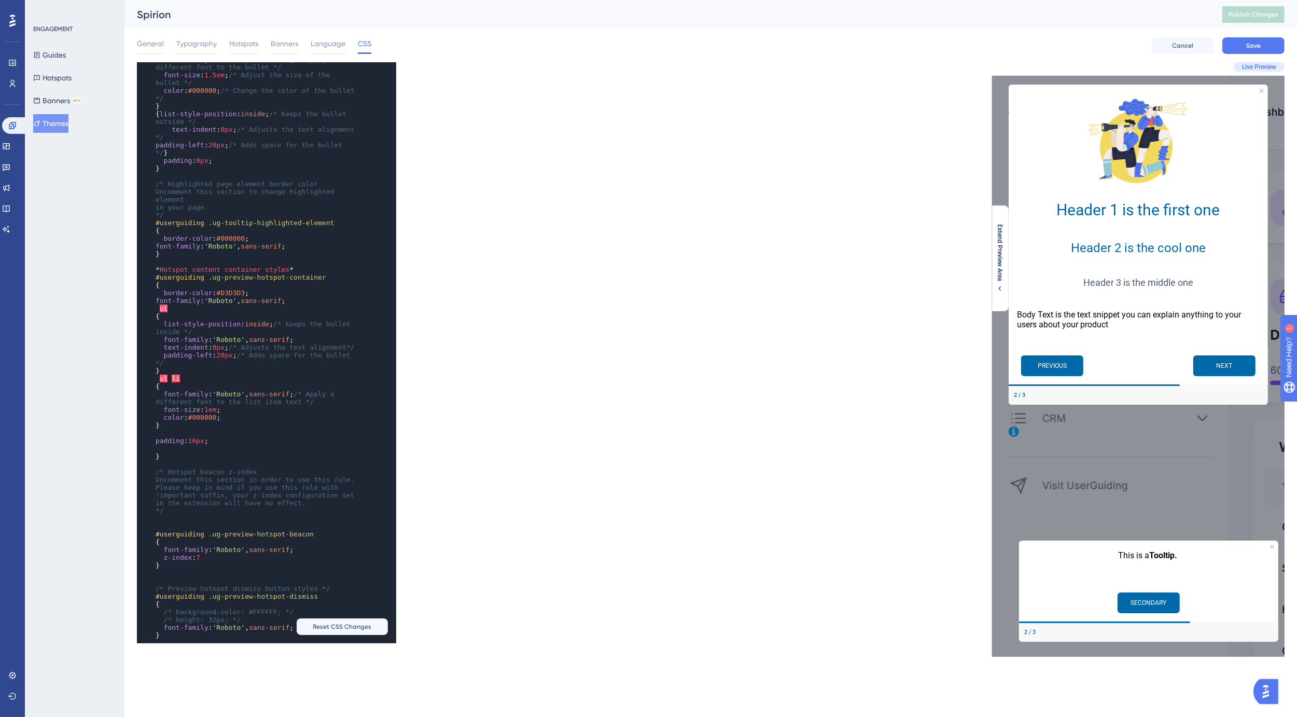
click at [555, 282] on div "x ​ ​ /* Preview modal styles */ #userguiding .ug-preview-modal { padding : 0px…" at bounding box center [424, 352] width 574 height 581
click at [1271, 37] on button "Save" at bounding box center [1253, 45] width 62 height 17
click at [1267, 11] on button "Publish Changes" at bounding box center [1253, 14] width 62 height 17
click at [806, 138] on div "Live Preview Extend Preview Area" at bounding box center [998, 359] width 574 height 594
click at [156, 45] on span "General" at bounding box center [150, 43] width 27 height 12
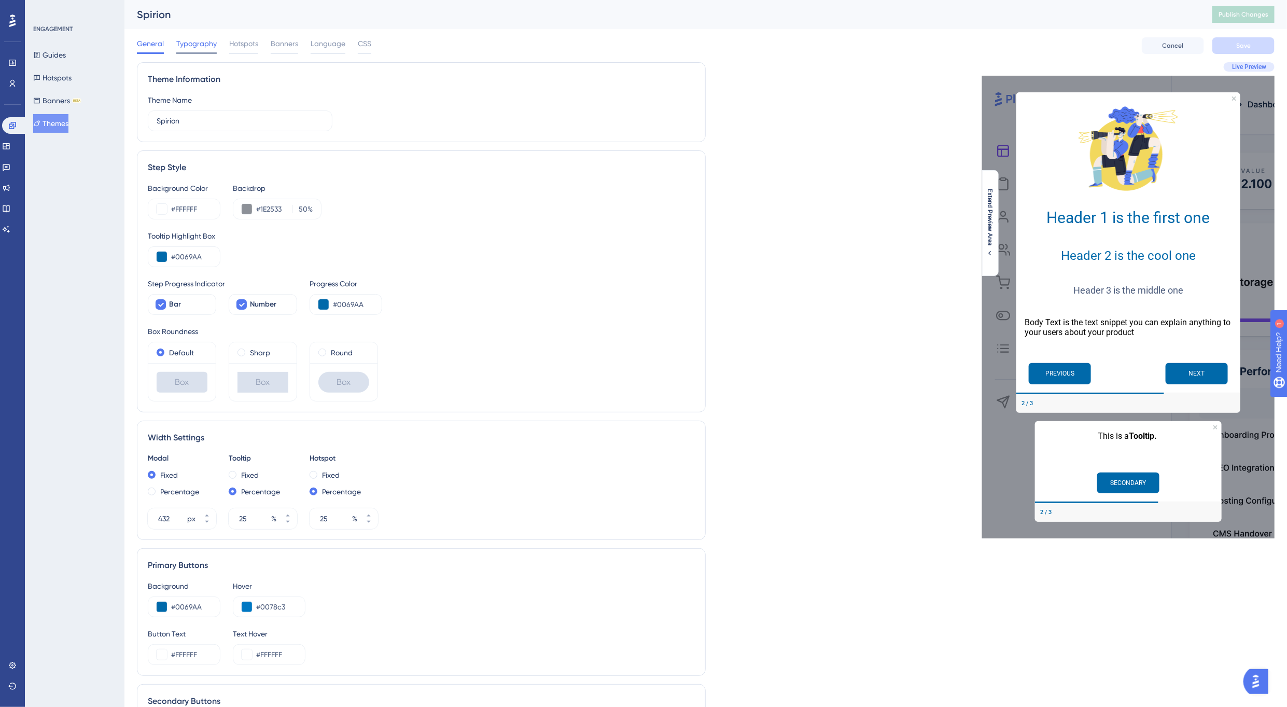
click at [199, 46] on span "Typography" at bounding box center [196, 43] width 40 height 12
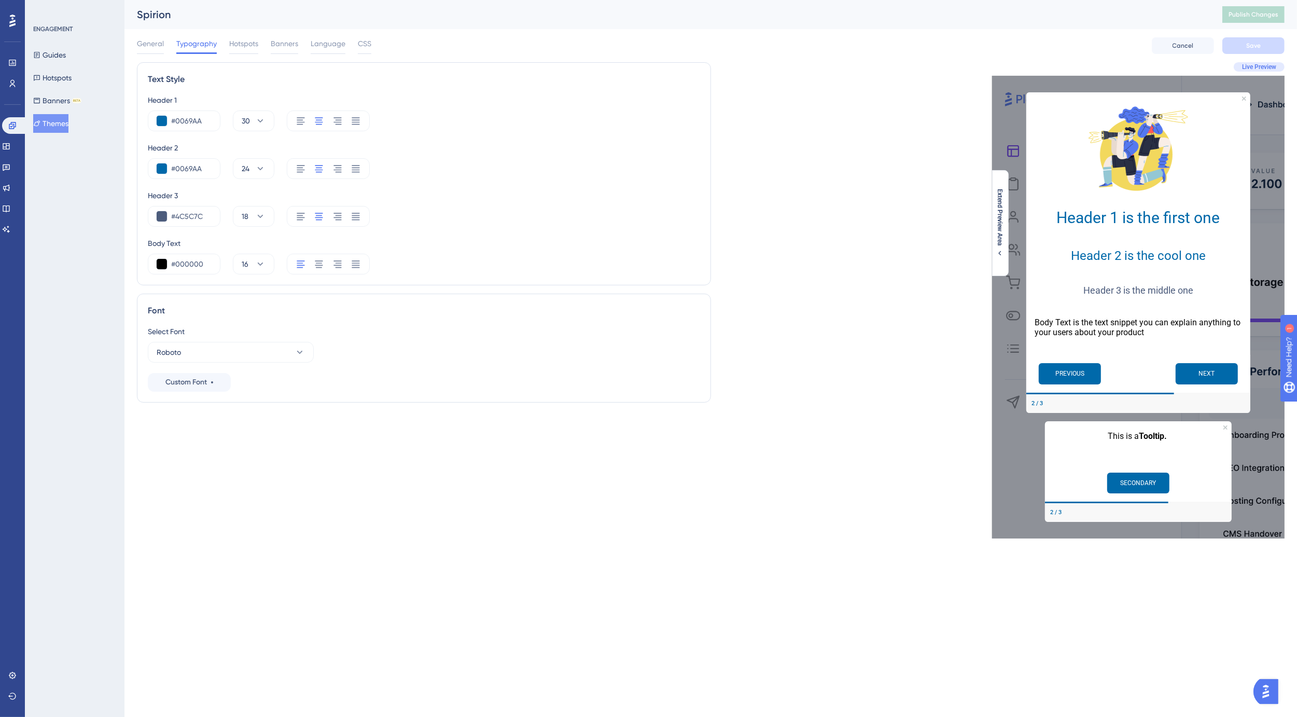
click at [523, 43] on div "General Typography Hotspots Banners Language CSS Cancel Save" at bounding box center [711, 45] width 1148 height 33
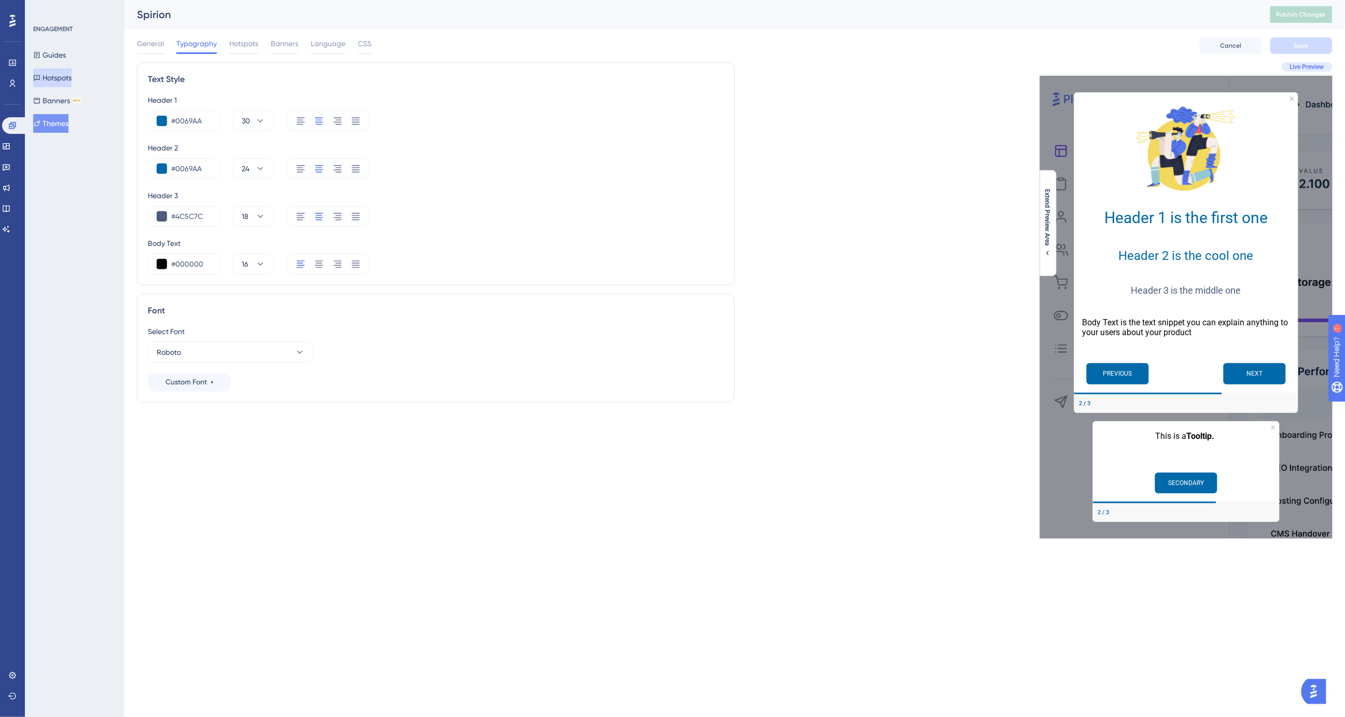
click at [57, 73] on button "Hotspots" at bounding box center [52, 77] width 38 height 19
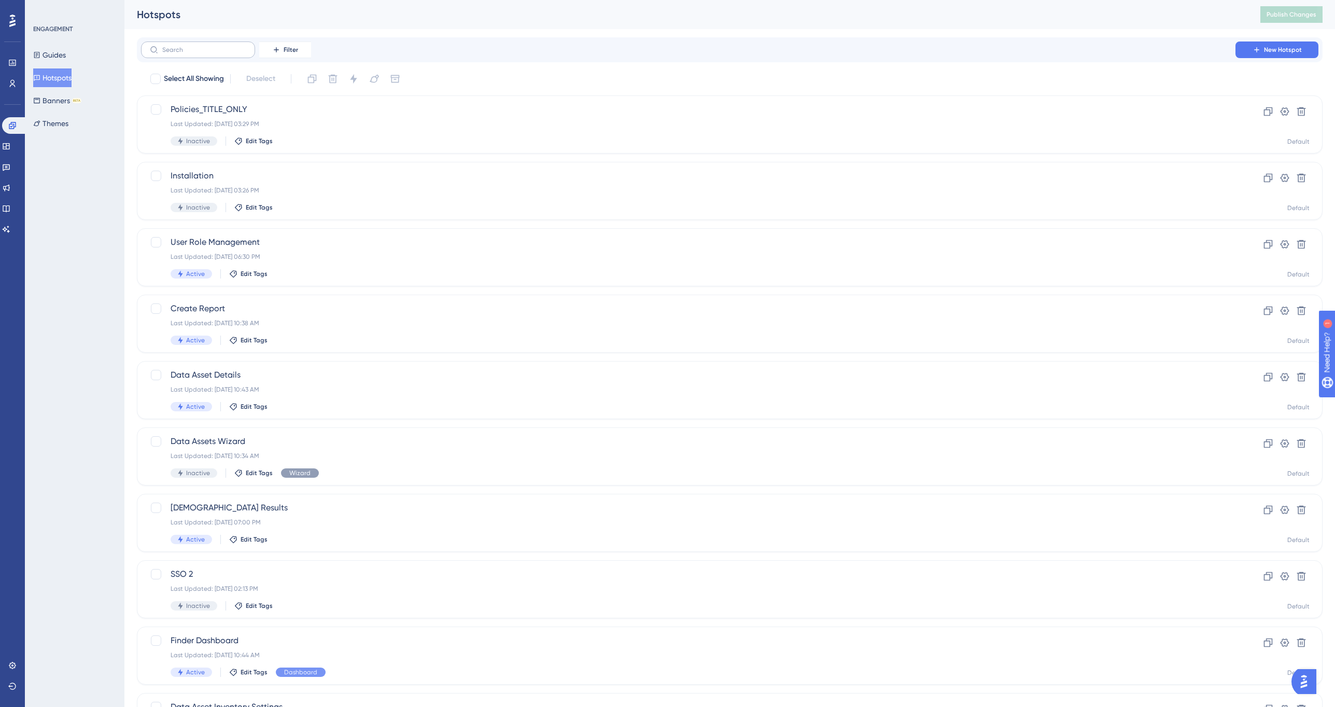
click at [187, 43] on label at bounding box center [198, 49] width 114 height 17
click at [187, 46] on input "text" at bounding box center [204, 49] width 84 height 7
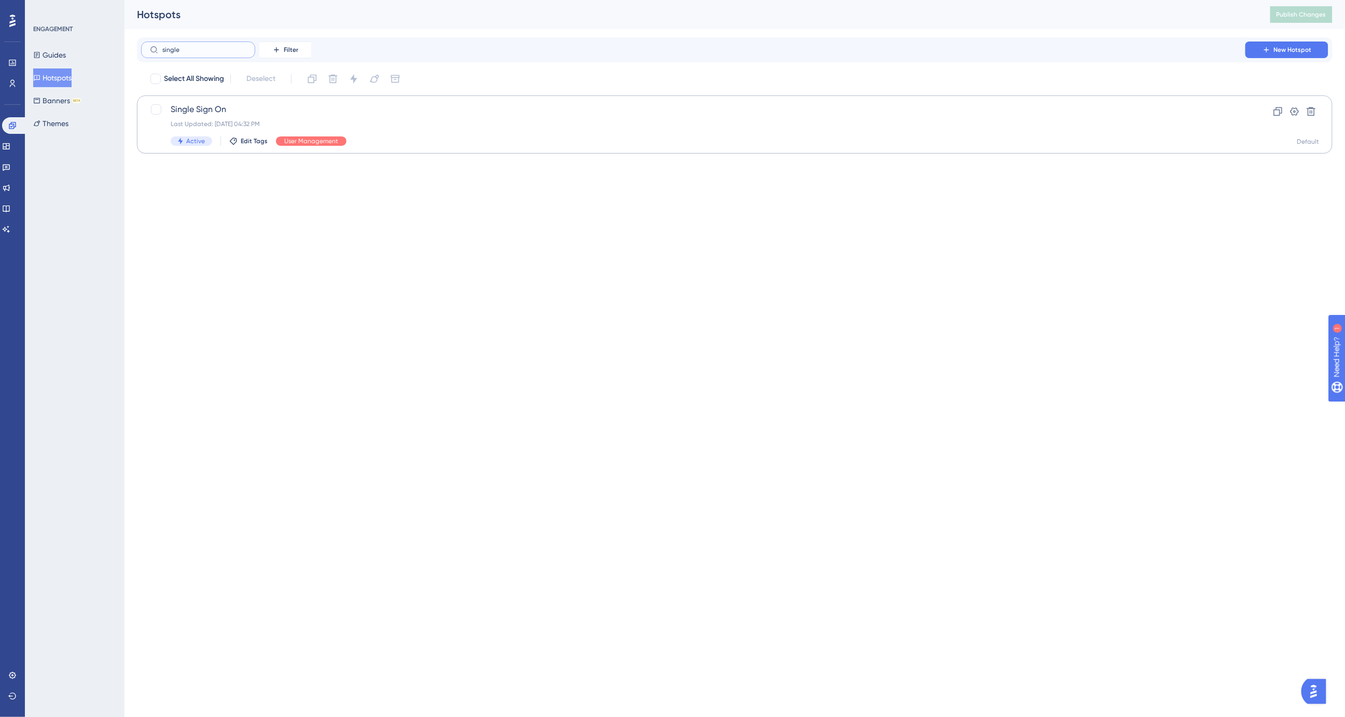
type input "single"
click at [236, 115] on span "Single Sign On" at bounding box center [693, 109] width 1045 height 12
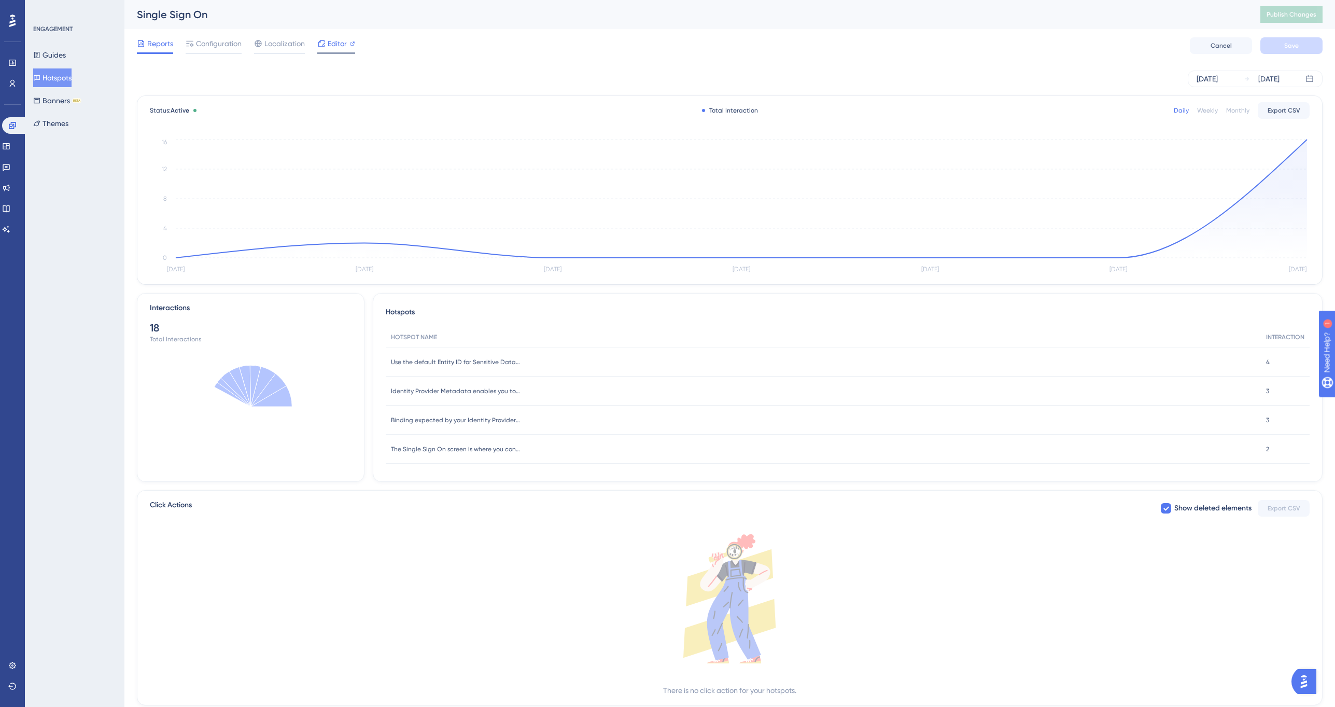
click at [325, 45] on div "Editor" at bounding box center [336, 43] width 38 height 12
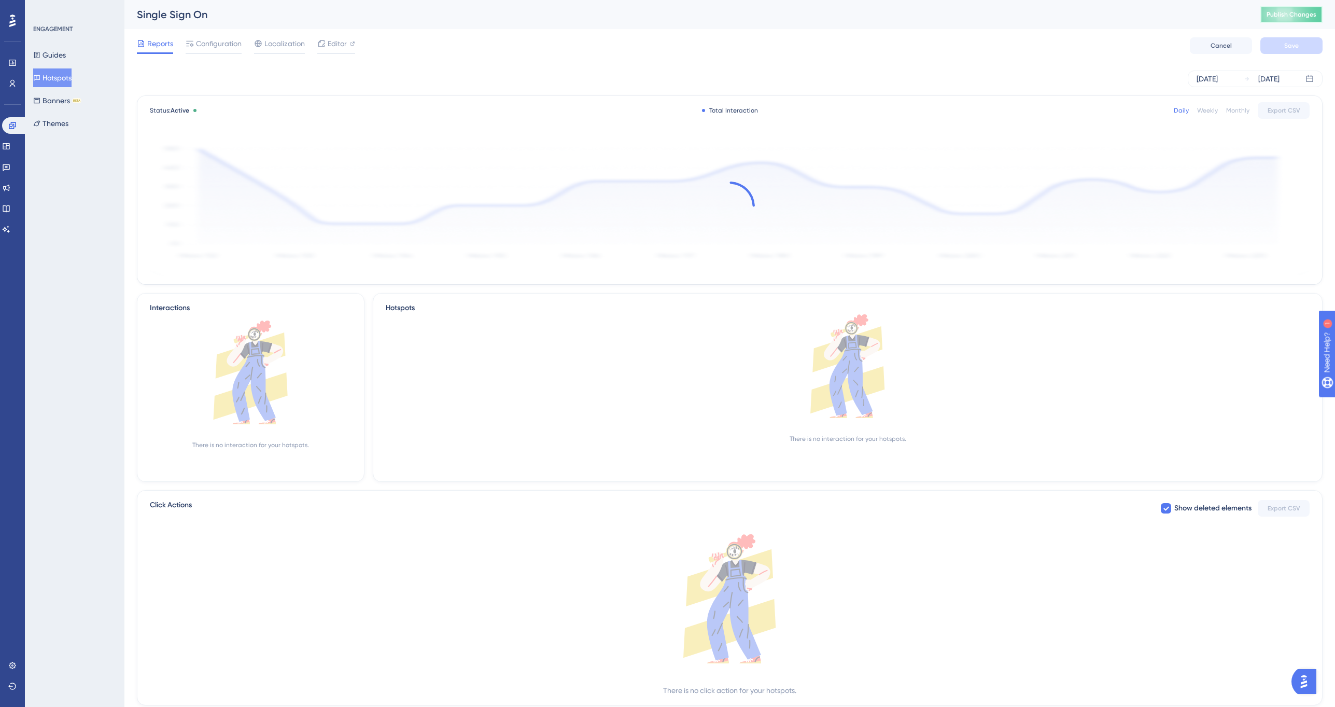
click at [1286, 17] on span "Publish Changes" at bounding box center [1292, 14] width 50 height 8
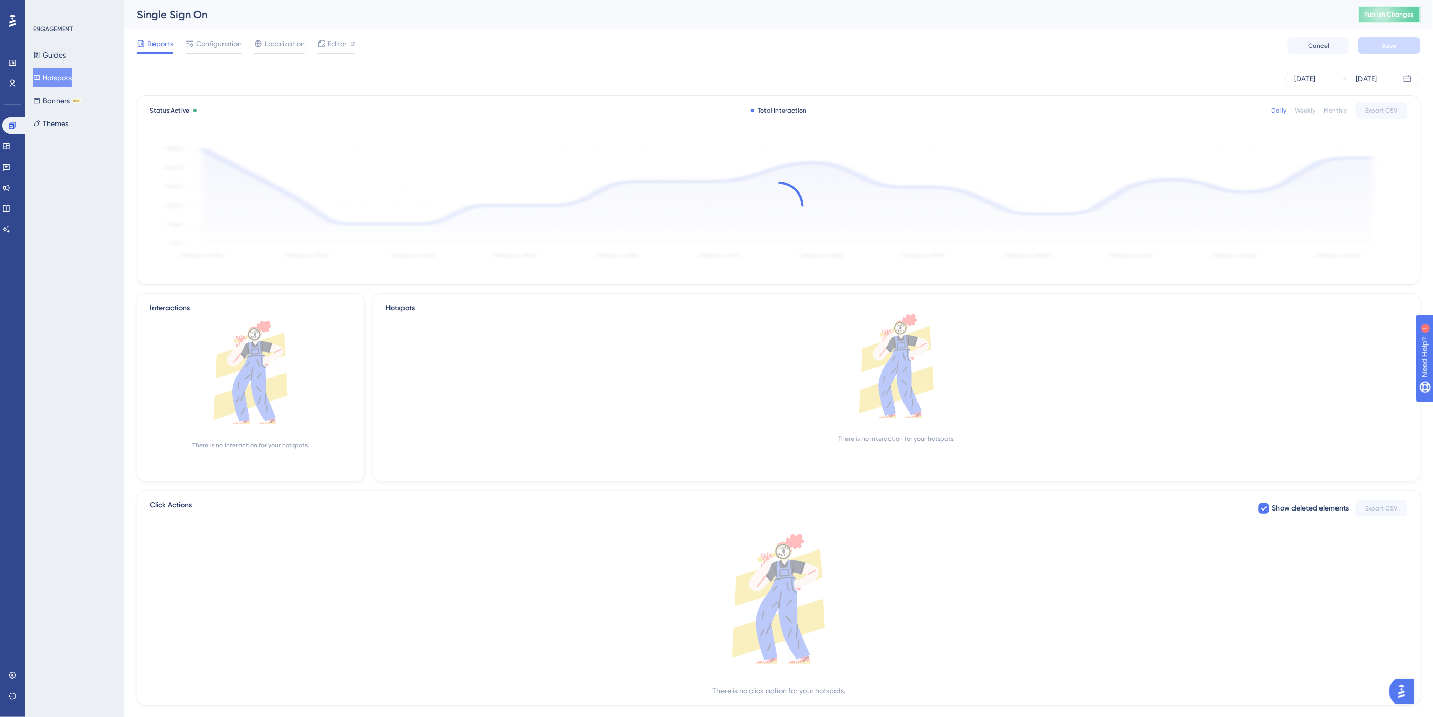
click at [1286, 20] on button "Publish Changes" at bounding box center [1389, 14] width 62 height 17
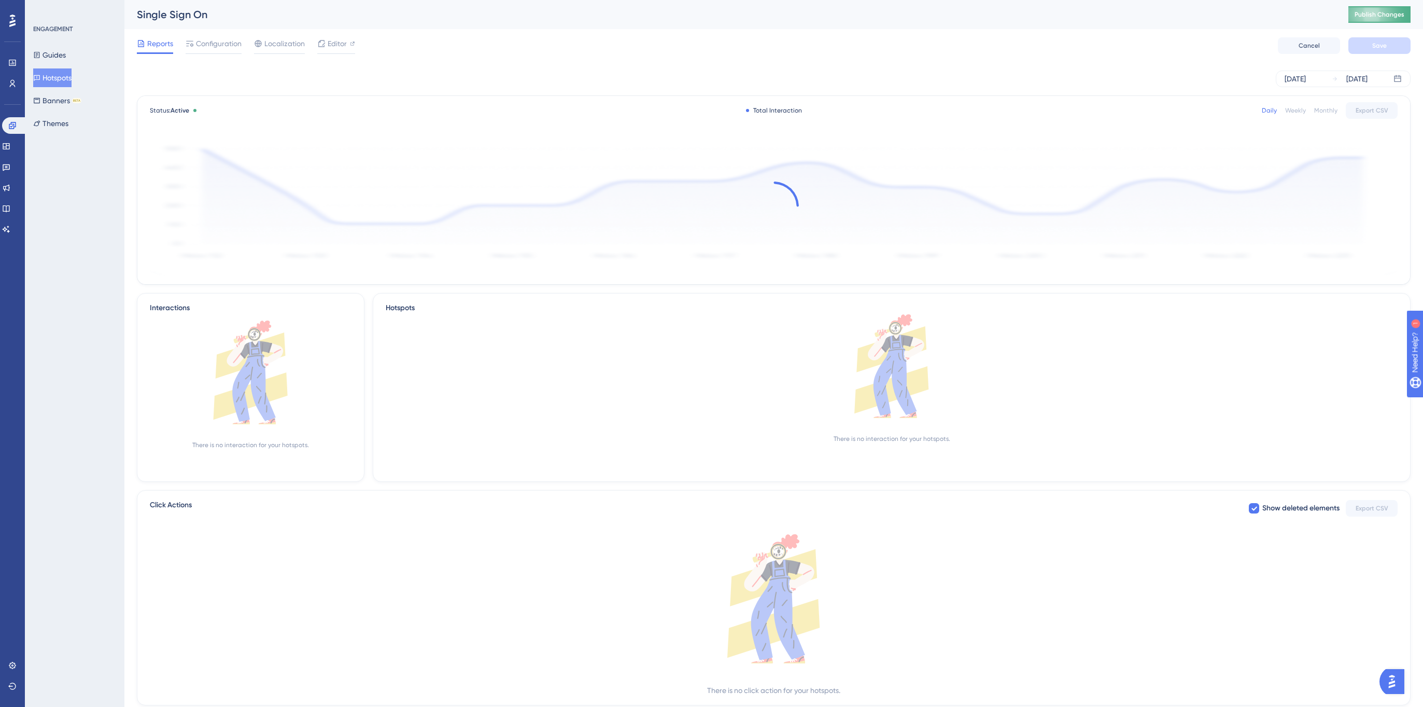
click at [1286, 21] on button "Publish Changes" at bounding box center [1380, 14] width 62 height 17
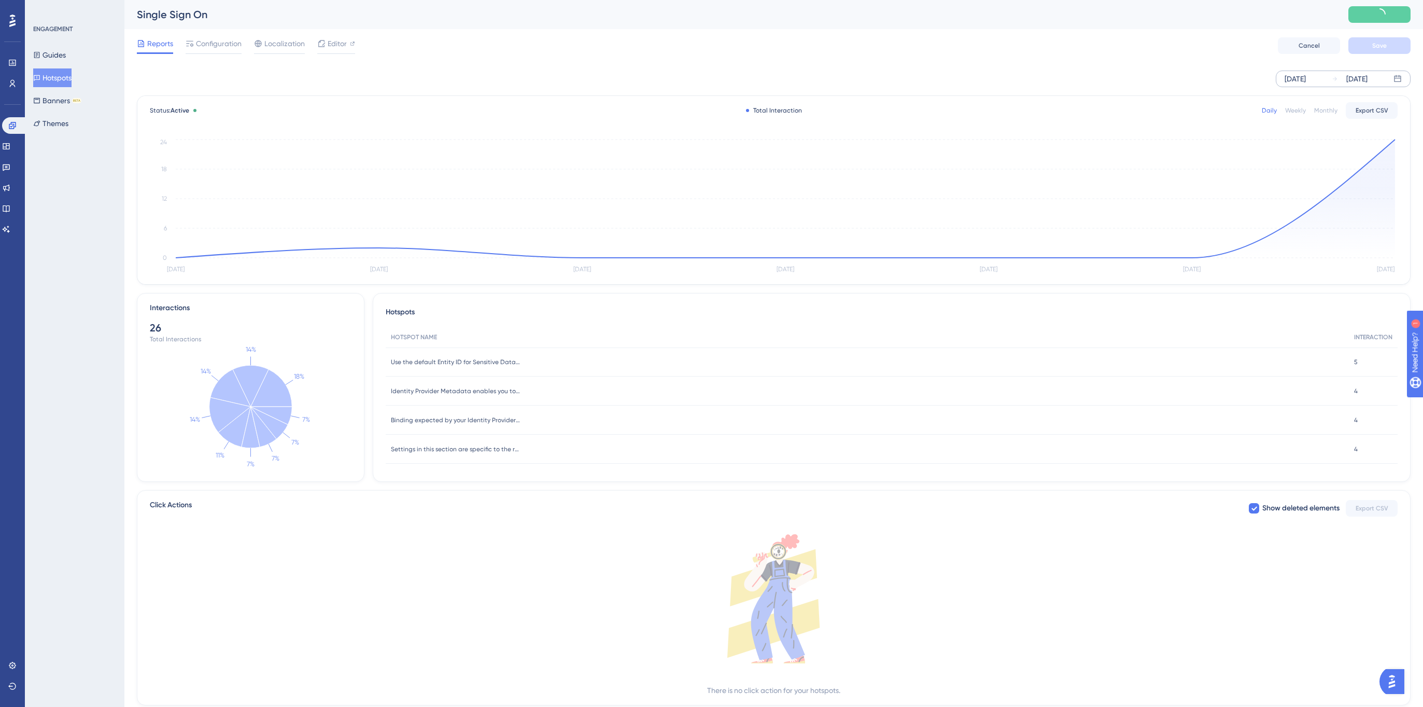
click at [1286, 81] on div "[DATE]" at bounding box center [1295, 79] width 21 height 12
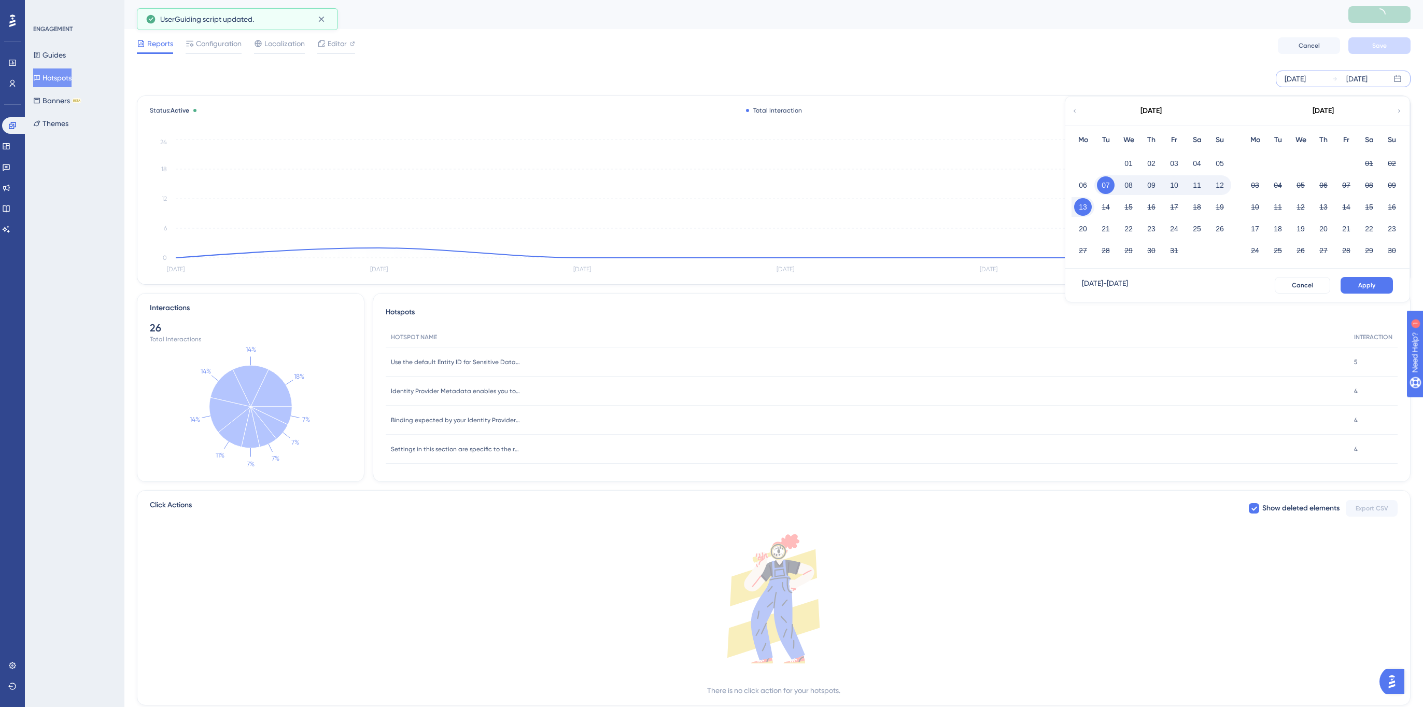
click at [1075, 112] on icon at bounding box center [1075, 110] width 2 height 3
click at [1175, 161] on button "01" at bounding box center [1175, 164] width 18 height 18
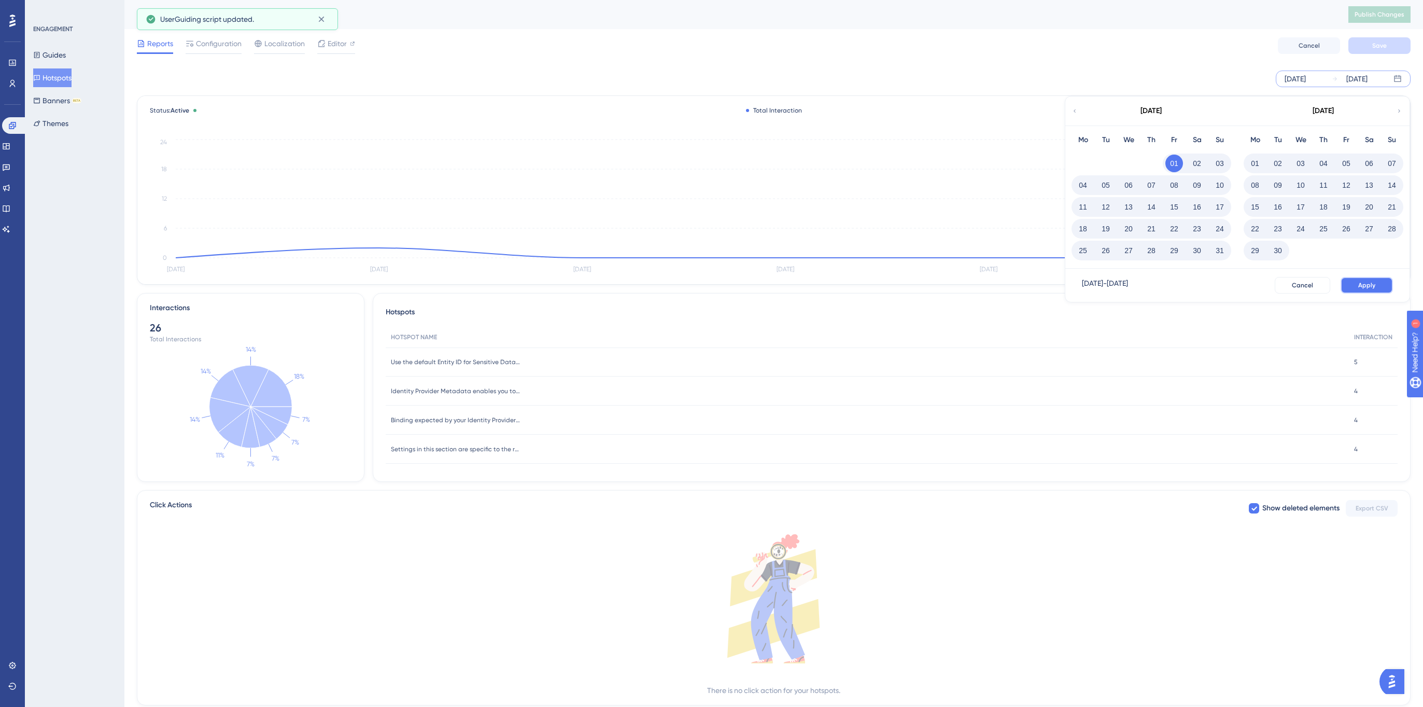
click at [1286, 287] on button "Apply" at bounding box center [1367, 285] width 52 height 17
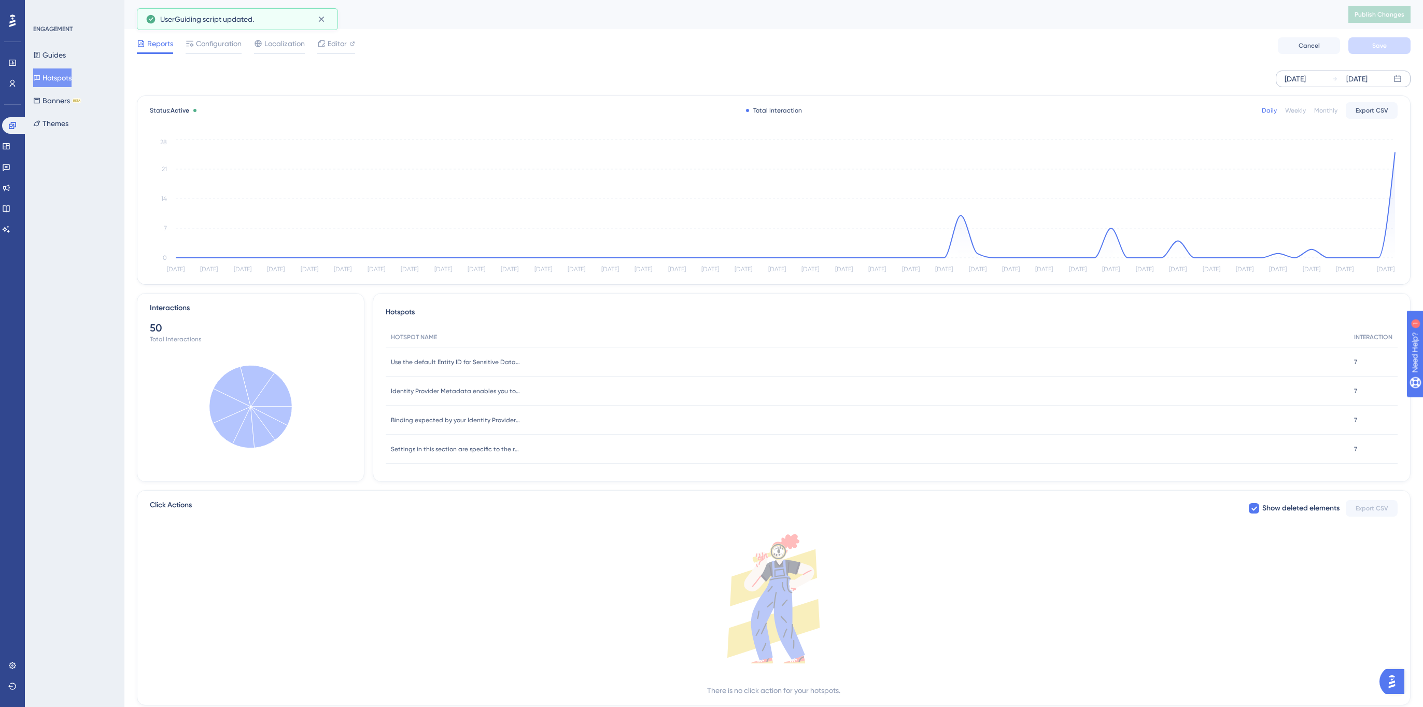
click at [886, 33] on div "Reports Configuration Localization Editor Cancel Save" at bounding box center [774, 45] width 1274 height 33
click at [447, 362] on span "Use the default Entity ID for Sensitive Data Platform or enter your own." at bounding box center [456, 362] width 130 height 8
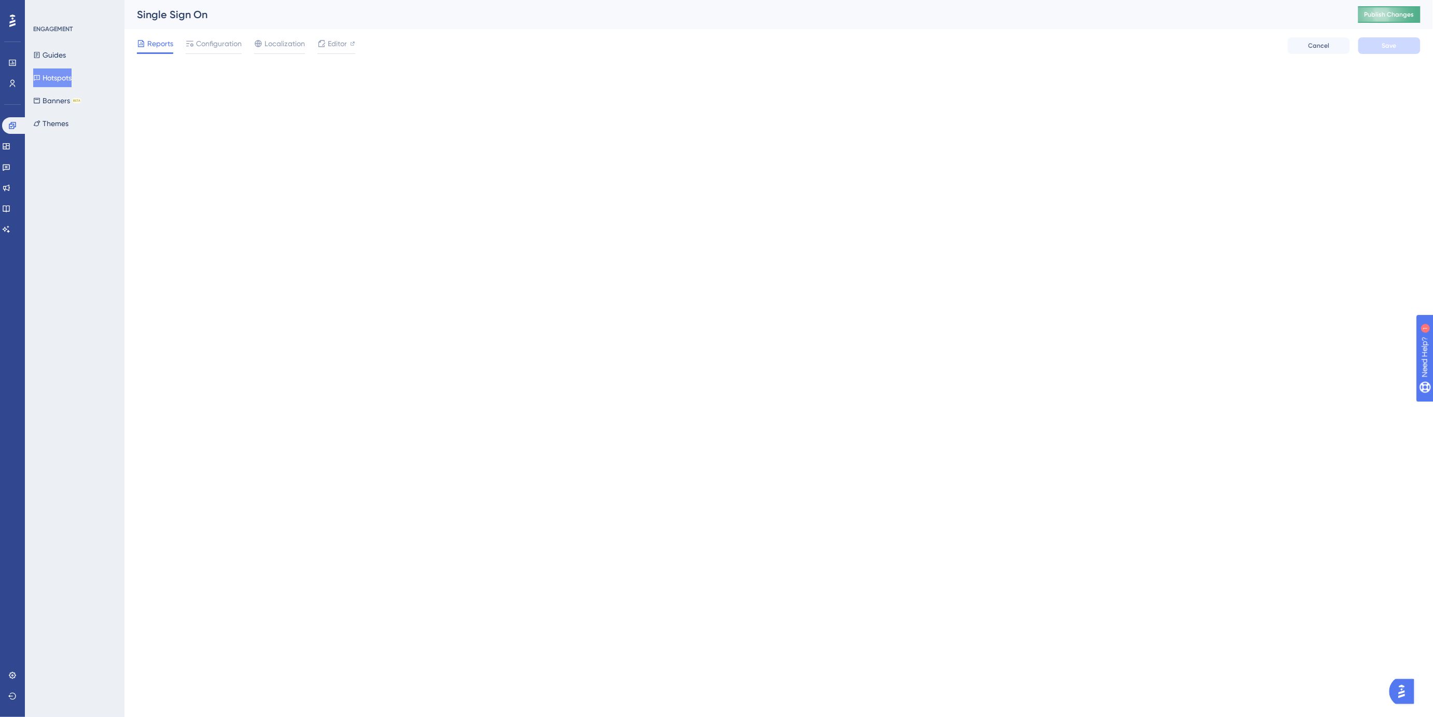
click at [1286, 11] on button "Publish Changes" at bounding box center [1389, 14] width 62 height 17
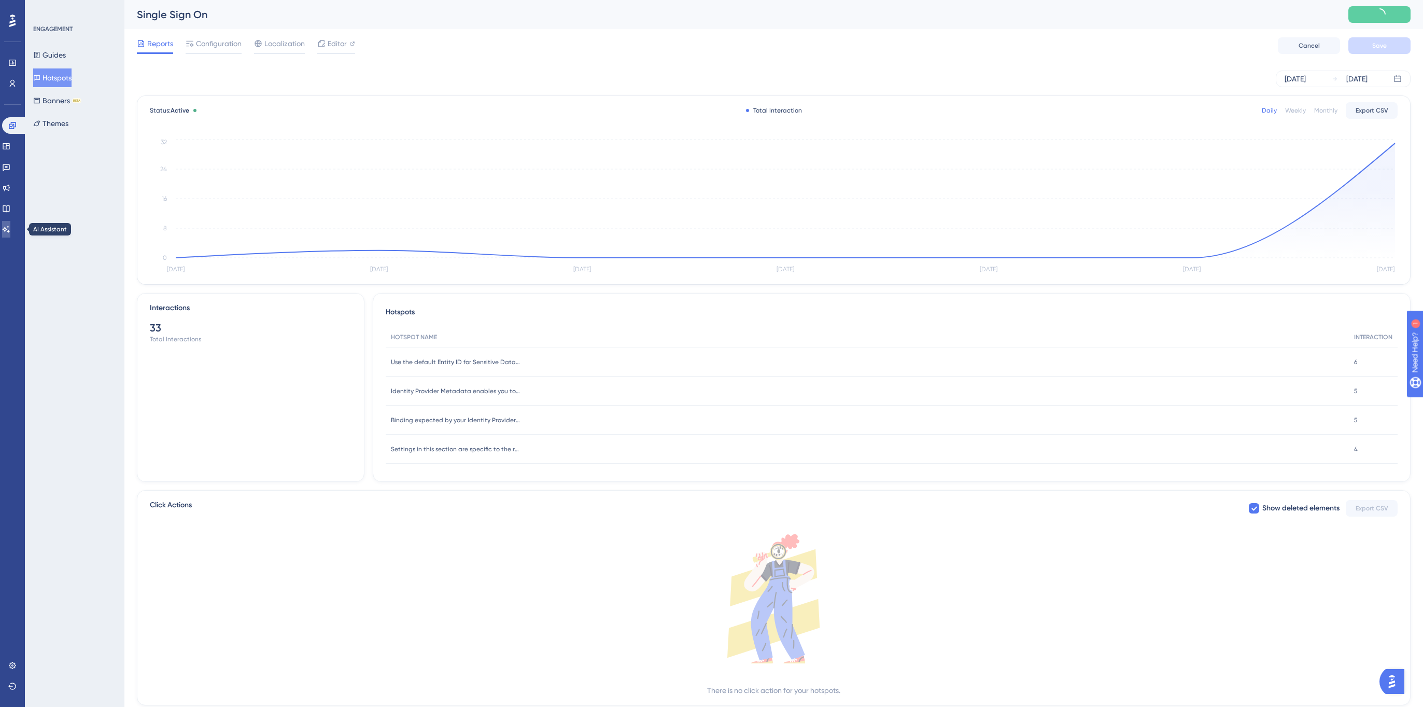
click at [10, 228] on icon at bounding box center [6, 229] width 8 height 8
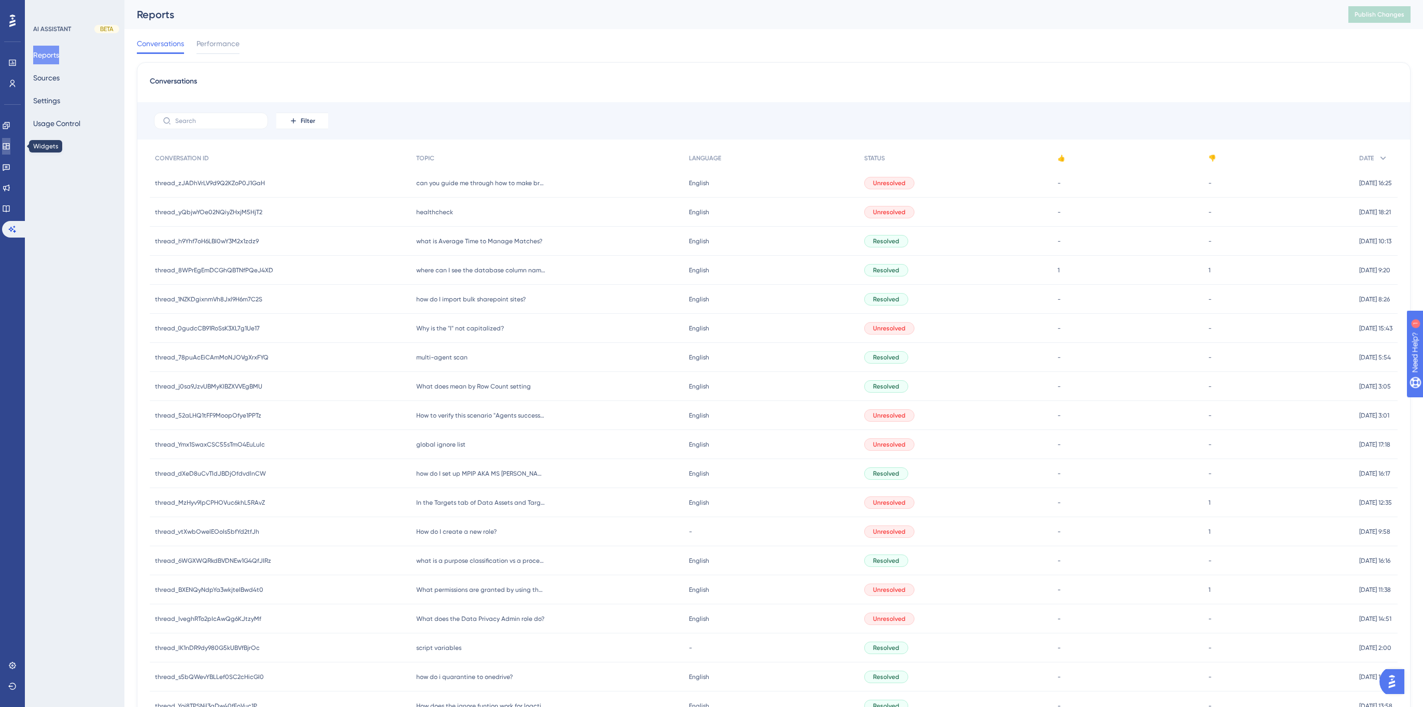
click at [10, 148] on icon at bounding box center [6, 146] width 8 height 8
